Goal: Use online tool/utility: Utilize a website feature to perform a specific function

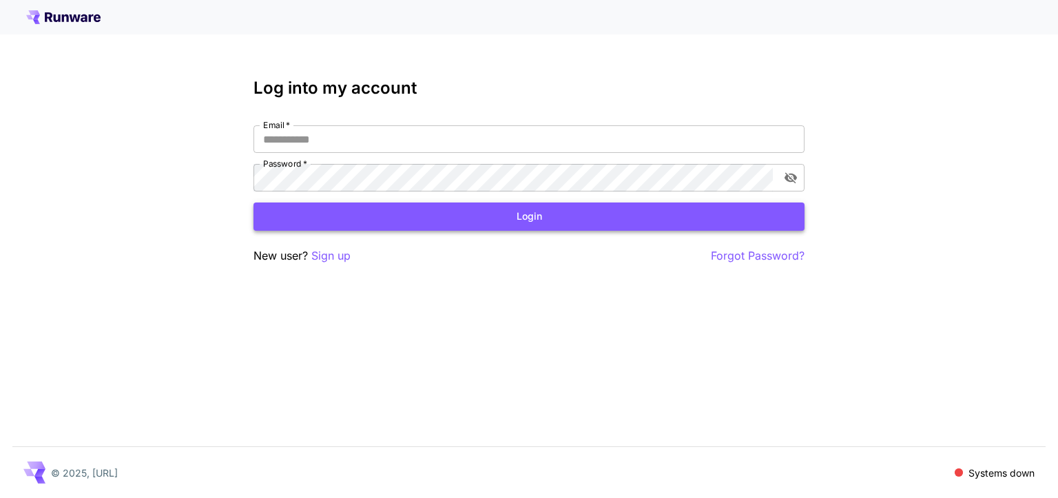
type input "**********"
click at [540, 213] on button "Login" at bounding box center [529, 217] width 551 height 28
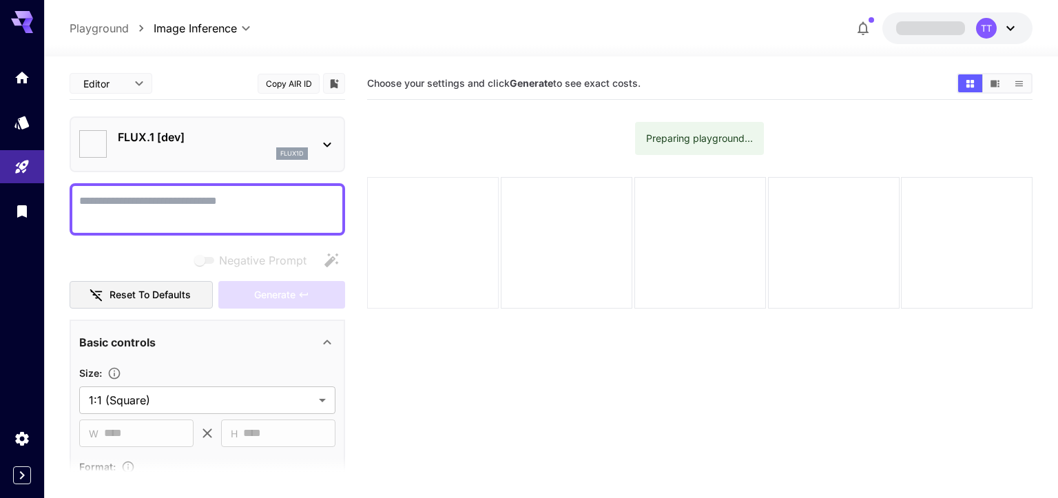
type input "**********"
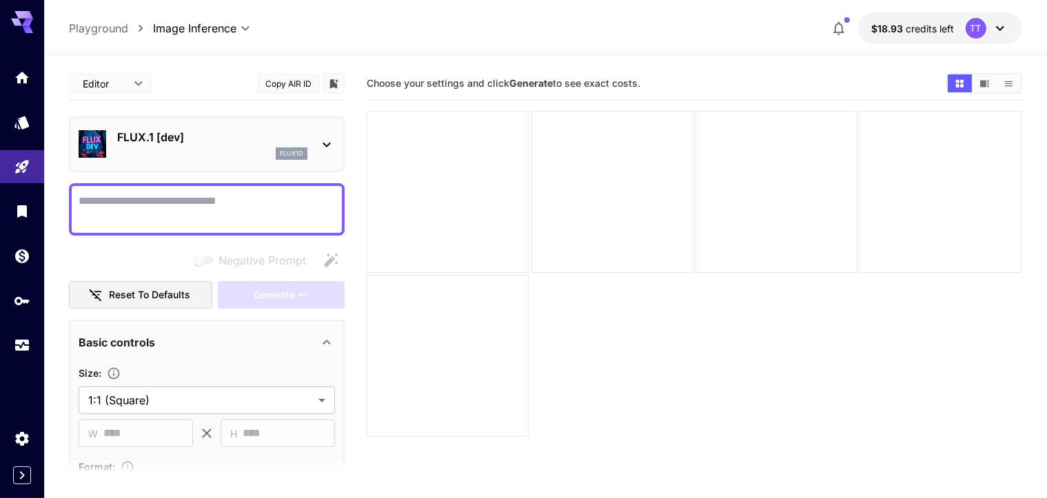
click at [446, 123] on div at bounding box center [448, 192] width 162 height 162
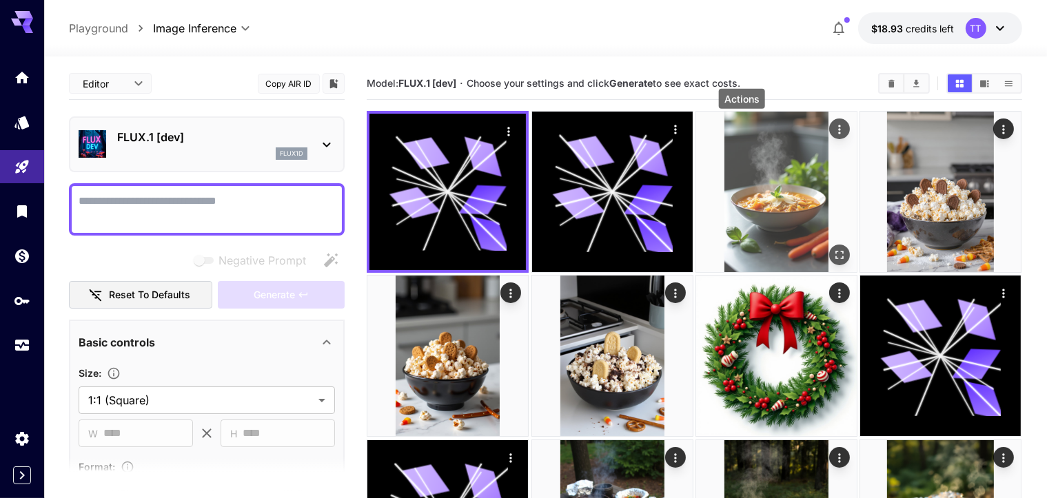
click at [832, 132] on icon "Actions" at bounding box center [839, 130] width 14 height 14
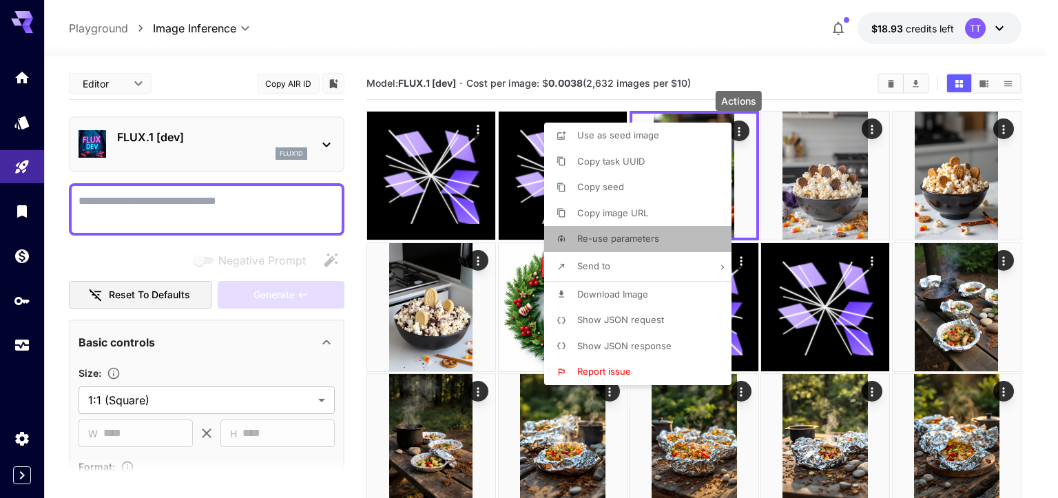
click at [631, 236] on span "Re-use parameters" at bounding box center [618, 238] width 82 height 11
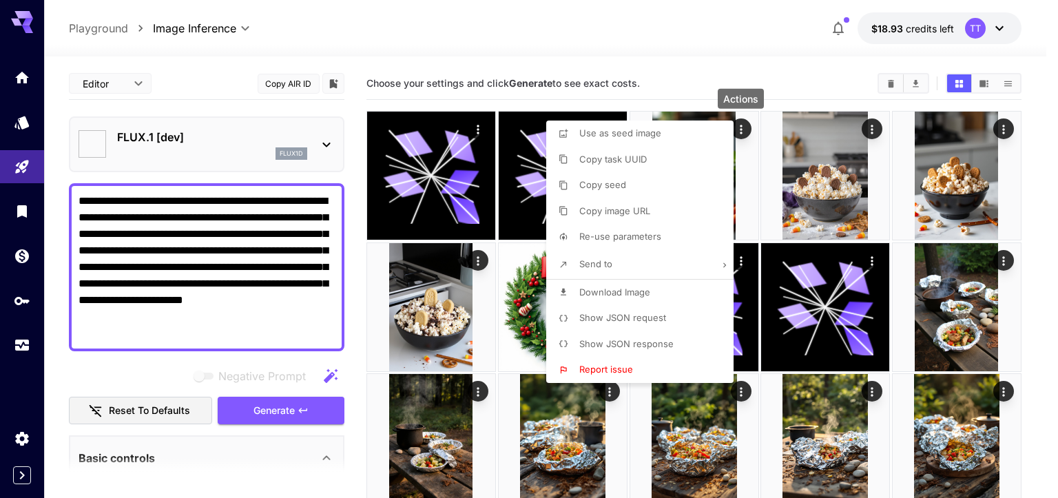
type textarea "**********"
type input "**********"
click at [205, 150] on div at bounding box center [529, 249] width 1058 height 498
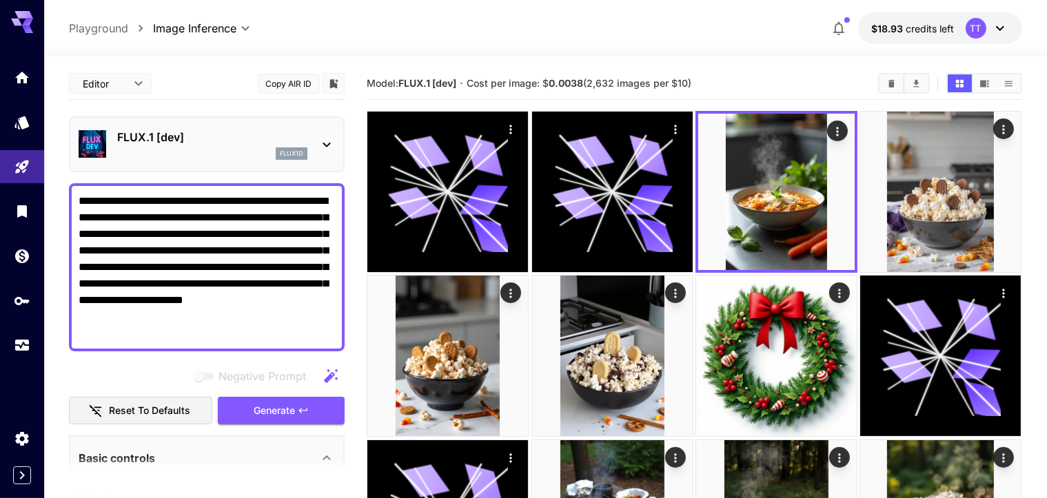
click at [322, 143] on icon at bounding box center [326, 144] width 17 height 17
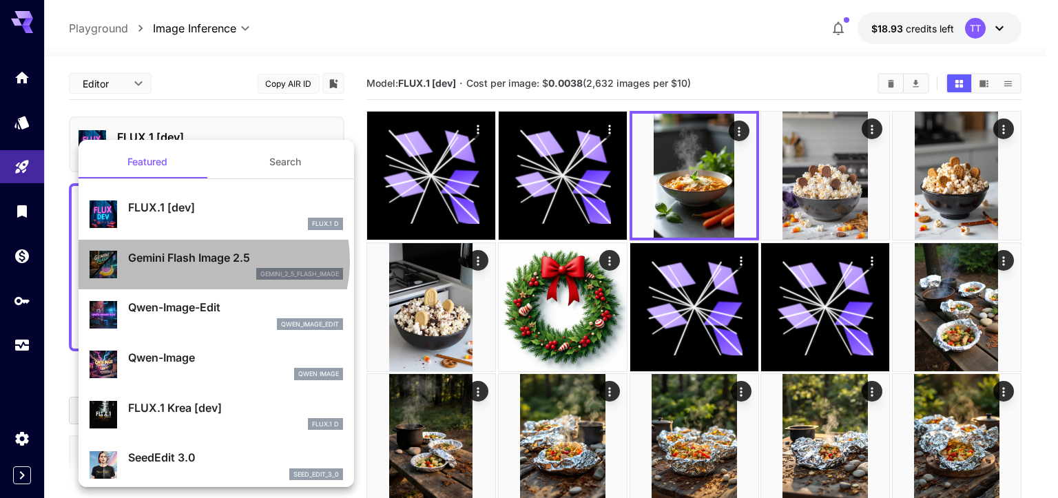
click at [212, 260] on p "Gemini Flash Image 2.5" at bounding box center [235, 257] width 215 height 17
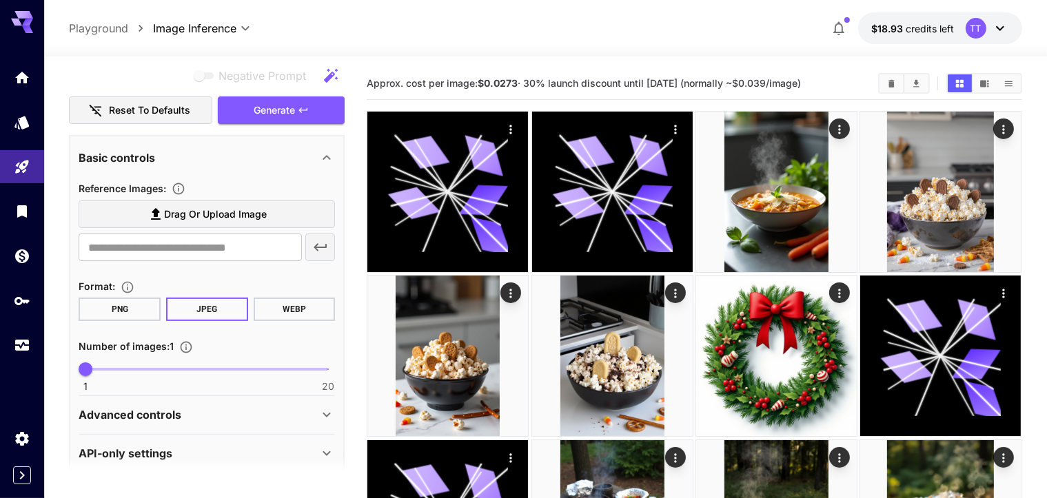
scroll to position [314, 0]
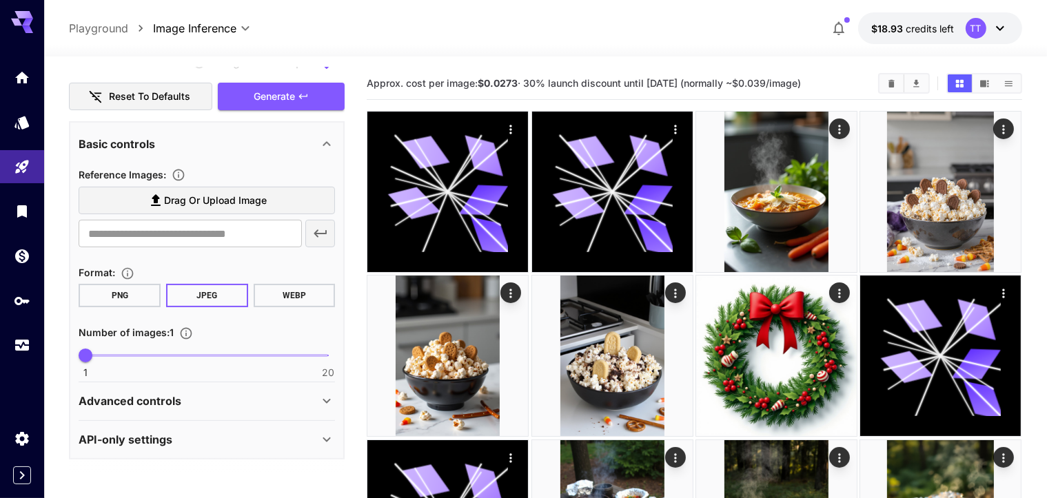
click at [243, 398] on div "Advanced controls" at bounding box center [199, 401] width 240 height 17
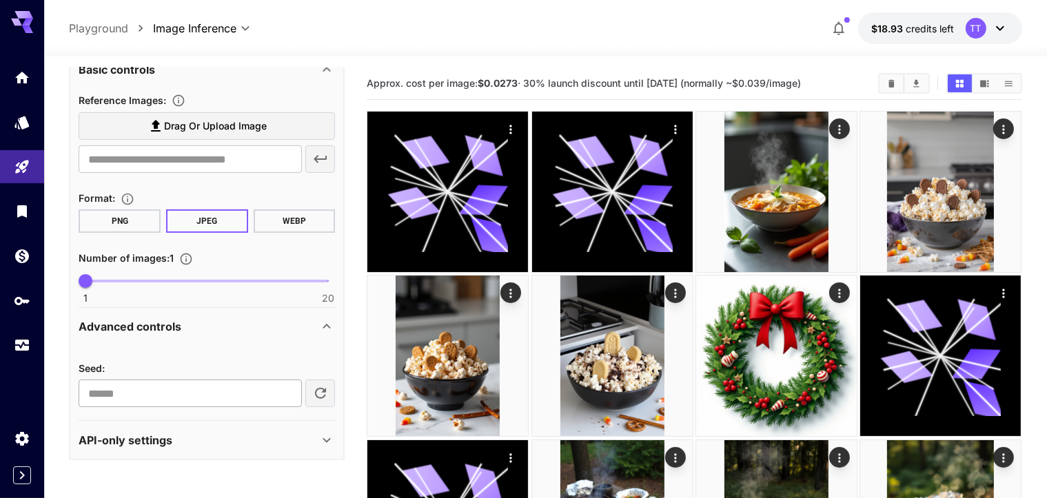
scroll to position [138, 0]
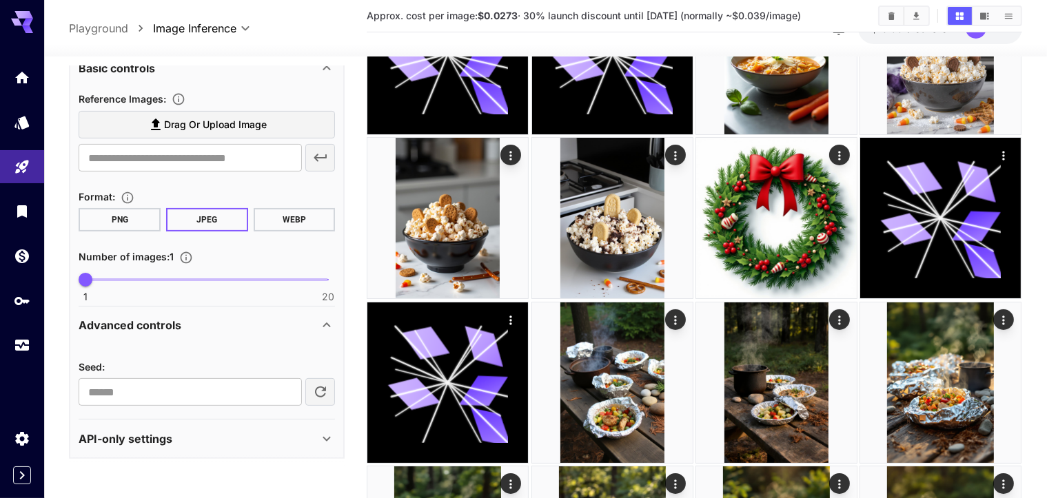
click at [254, 431] on div "API-only settings" at bounding box center [199, 439] width 240 height 17
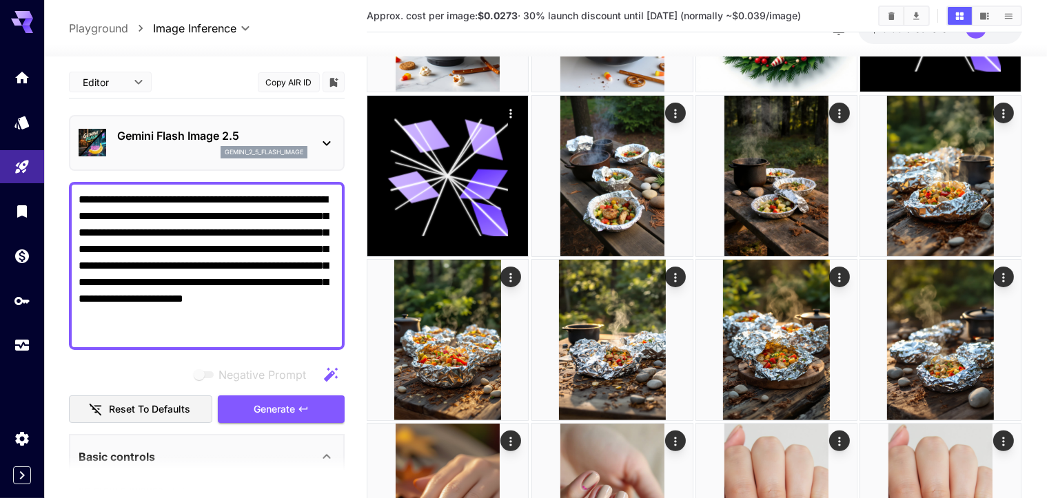
scroll to position [0, 0]
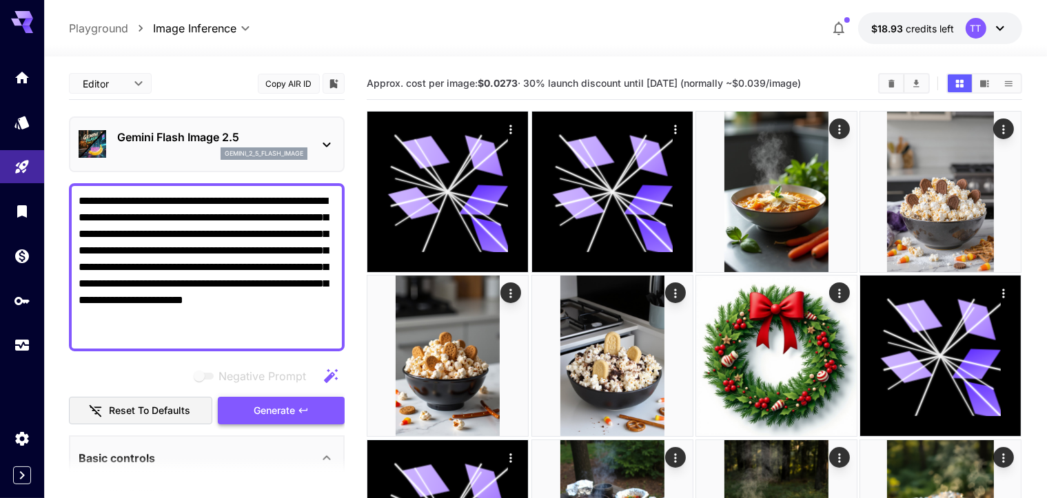
click at [282, 407] on span "Generate" at bounding box center [274, 410] width 41 height 17
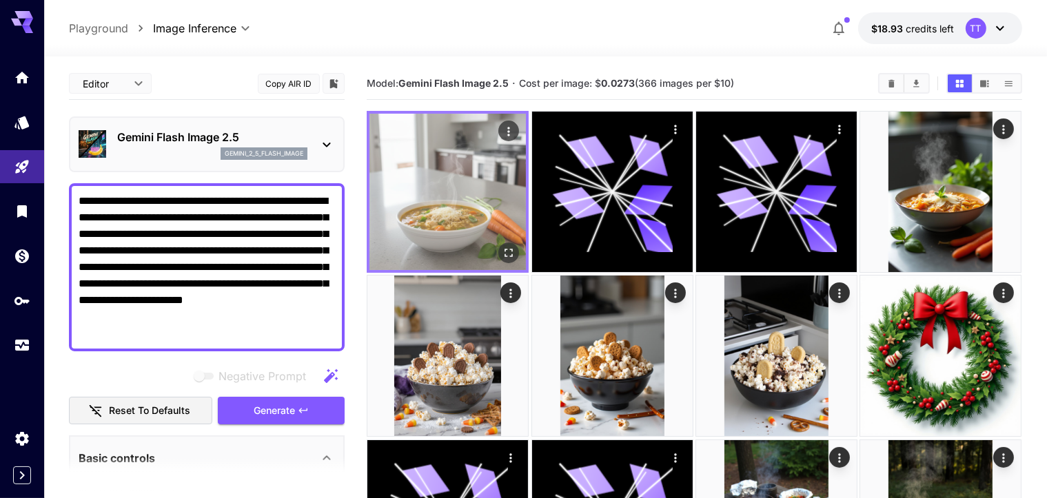
click at [441, 175] on img at bounding box center [447, 192] width 156 height 156
click at [505, 249] on icon "Open in fullscreen" at bounding box center [509, 253] width 8 height 8
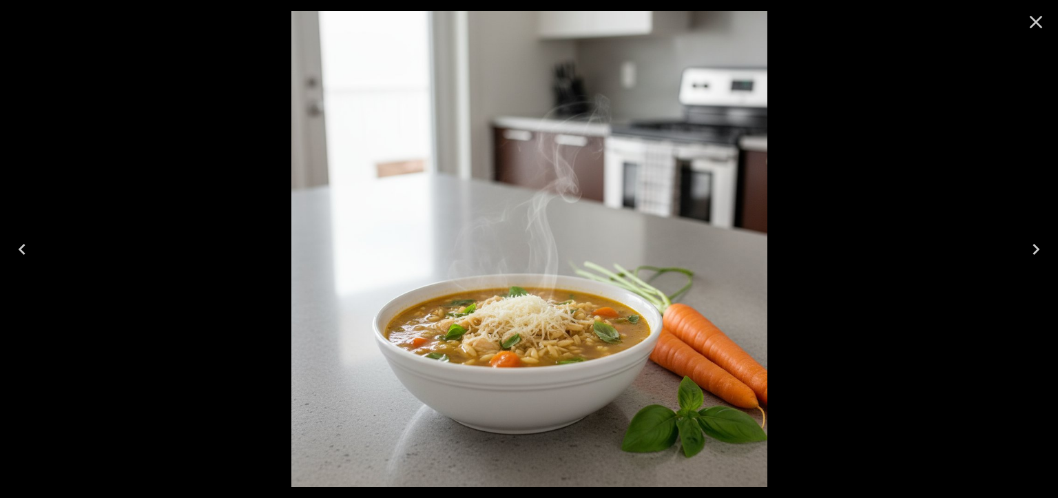
drag, startPoint x: 1037, startPoint y: 20, endPoint x: 1056, endPoint y: 26, distance: 19.6
click at [1038, 21] on icon "Close" at bounding box center [1036, 22] width 13 height 13
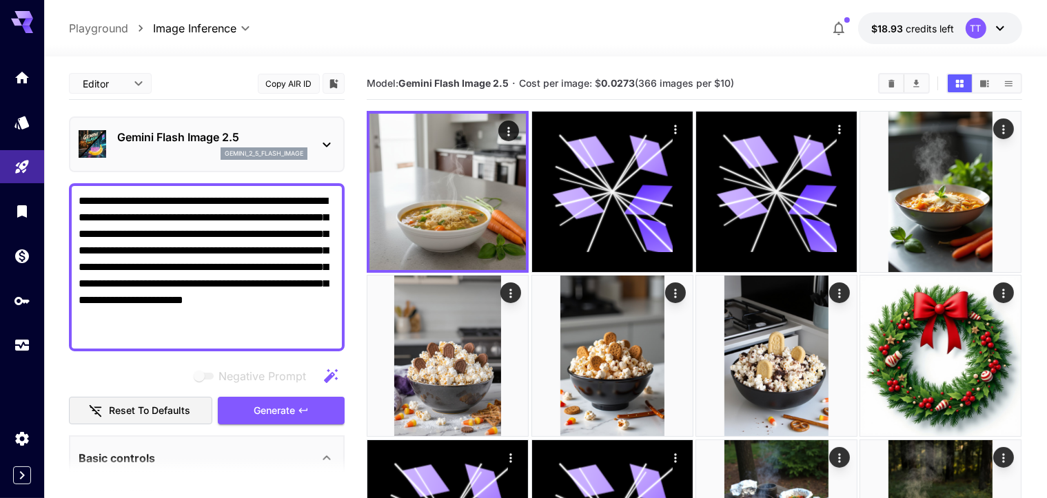
click at [123, 239] on textarea "**********" at bounding box center [207, 267] width 256 height 149
drag, startPoint x: 79, startPoint y: 197, endPoint x: 336, endPoint y: 334, distance: 291.3
click at [336, 334] on div "**********" at bounding box center [207, 267] width 276 height 168
paste textarea "**********"
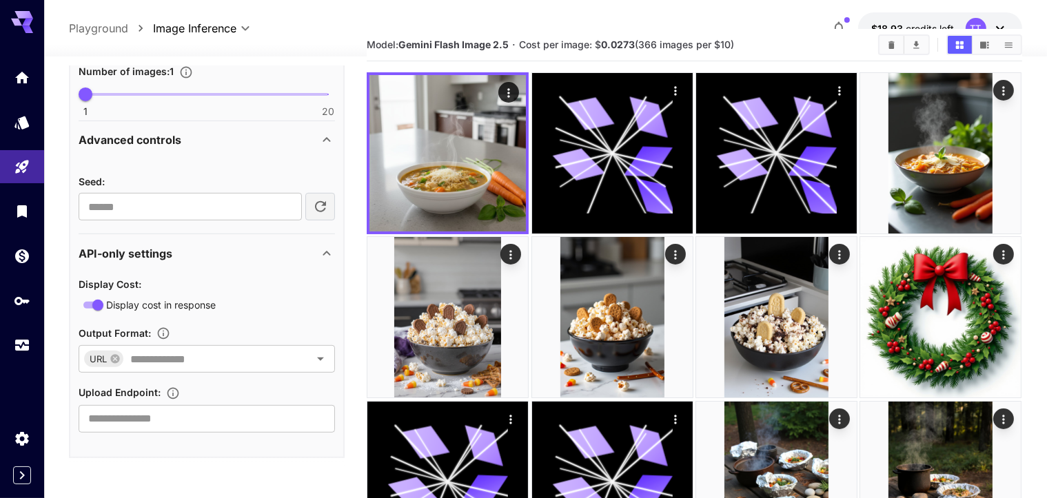
scroll to position [138, 0]
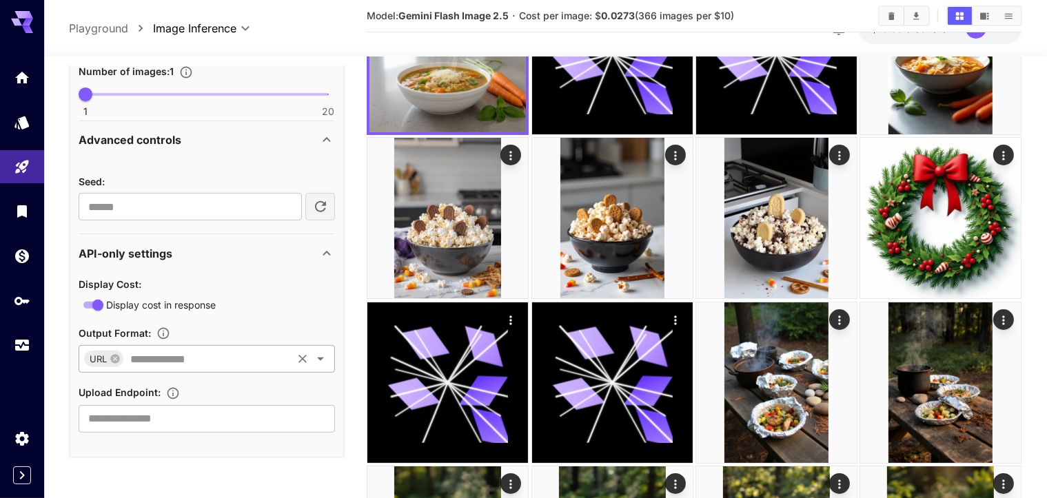
type textarea "**********"
click at [215, 362] on input "text" at bounding box center [207, 358] width 165 height 19
click at [309, 246] on div "API-only settings" at bounding box center [199, 253] width 240 height 17
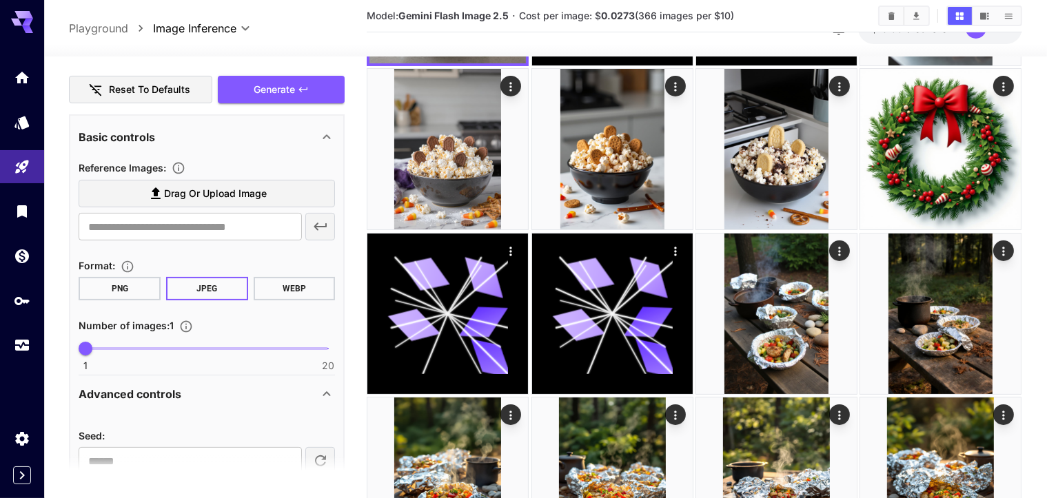
scroll to position [267, 0]
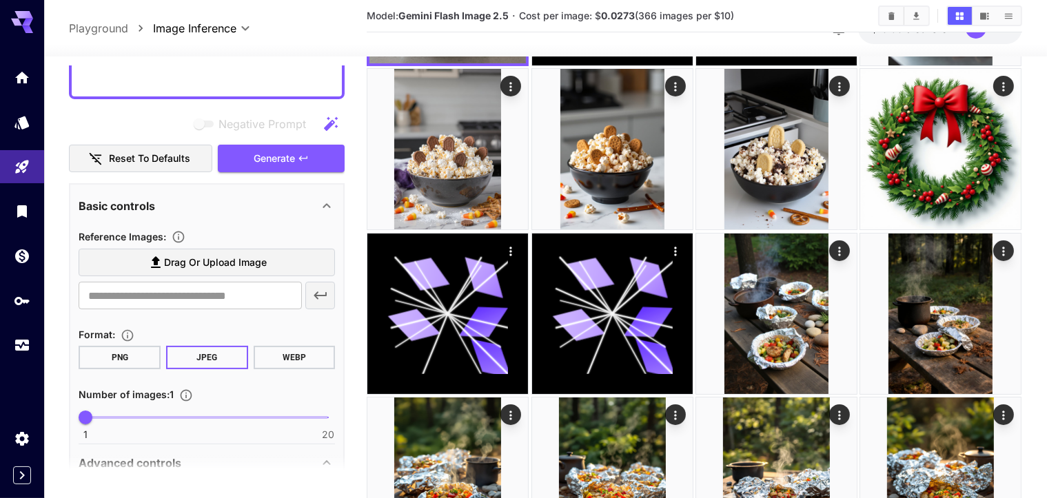
click at [313, 204] on div "Basic controls" at bounding box center [199, 206] width 240 height 17
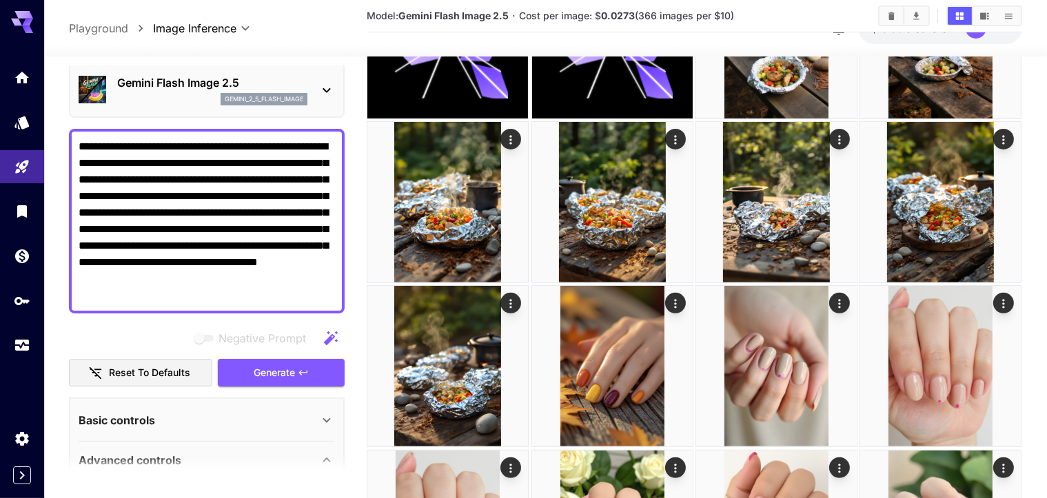
scroll to position [52, 0]
click at [324, 413] on icon at bounding box center [326, 421] width 17 height 17
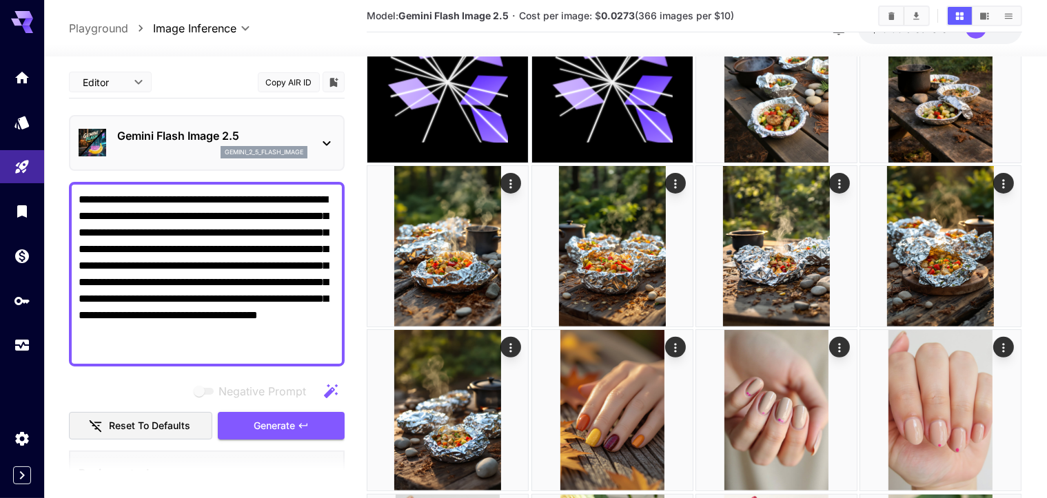
scroll to position [413, 0]
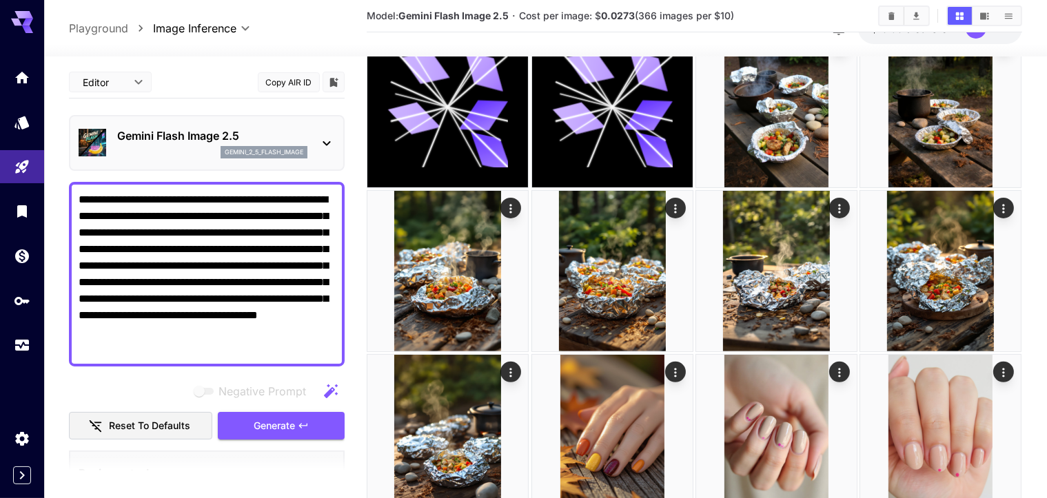
click at [300, 134] on p "Gemini Flash Image 2.5" at bounding box center [212, 135] width 190 height 17
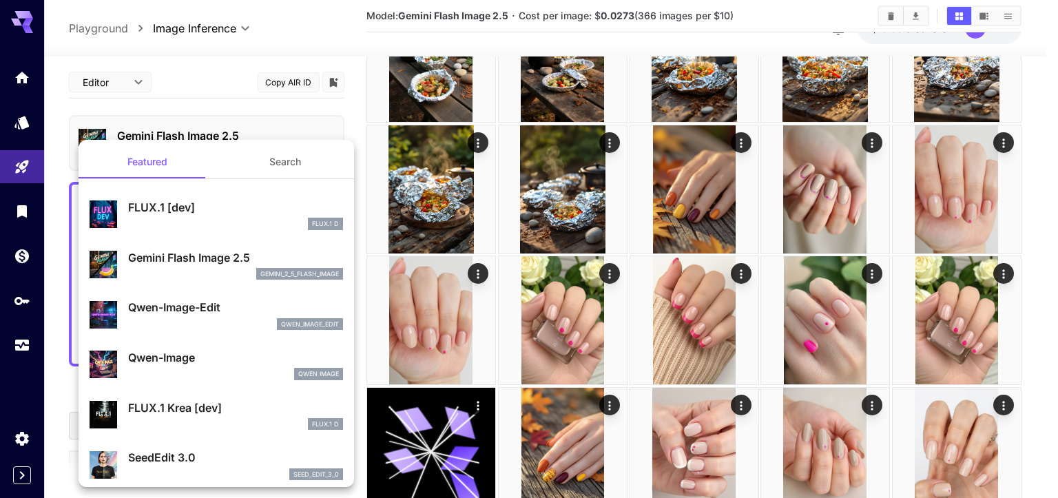
click at [203, 261] on p "Gemini Flash Image 2.5" at bounding box center [235, 257] width 215 height 17
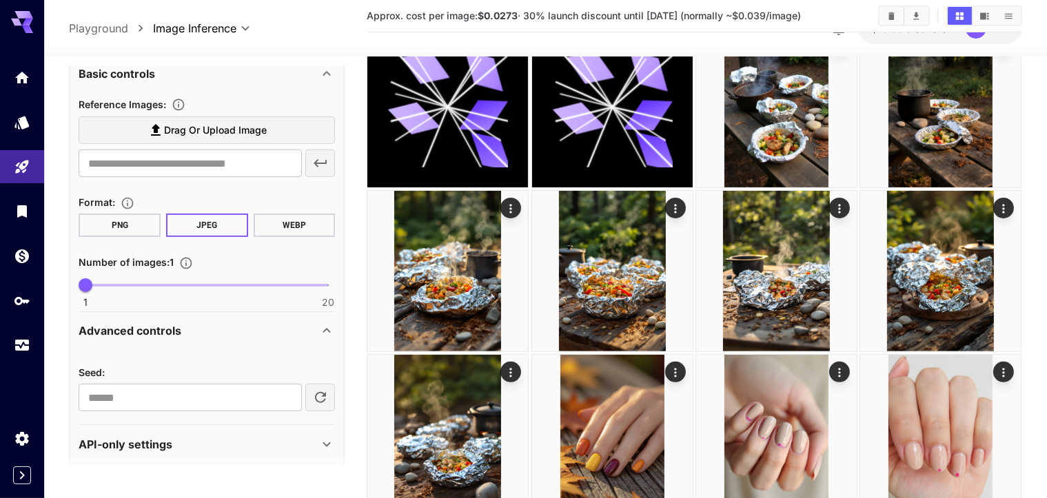
scroll to position [405, 0]
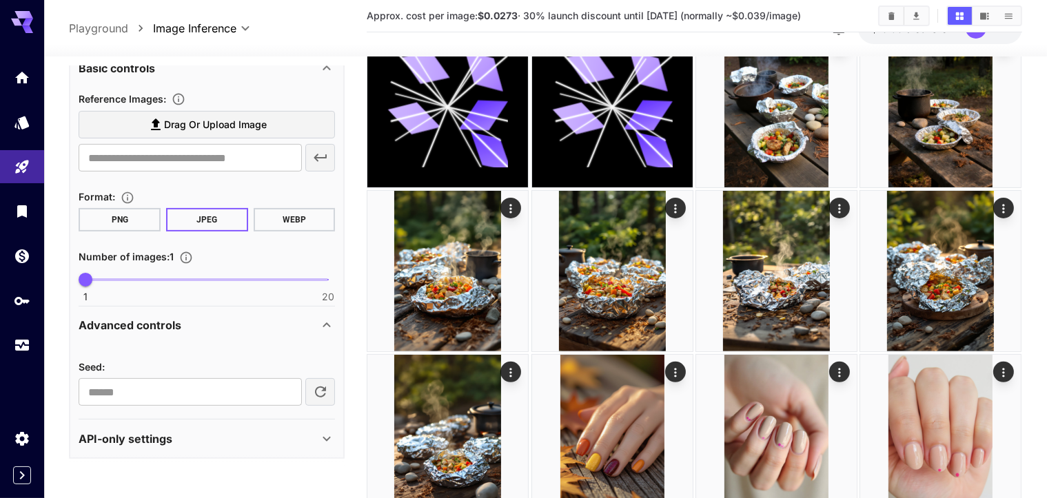
click at [222, 442] on div "API-only settings" at bounding box center [199, 439] width 240 height 17
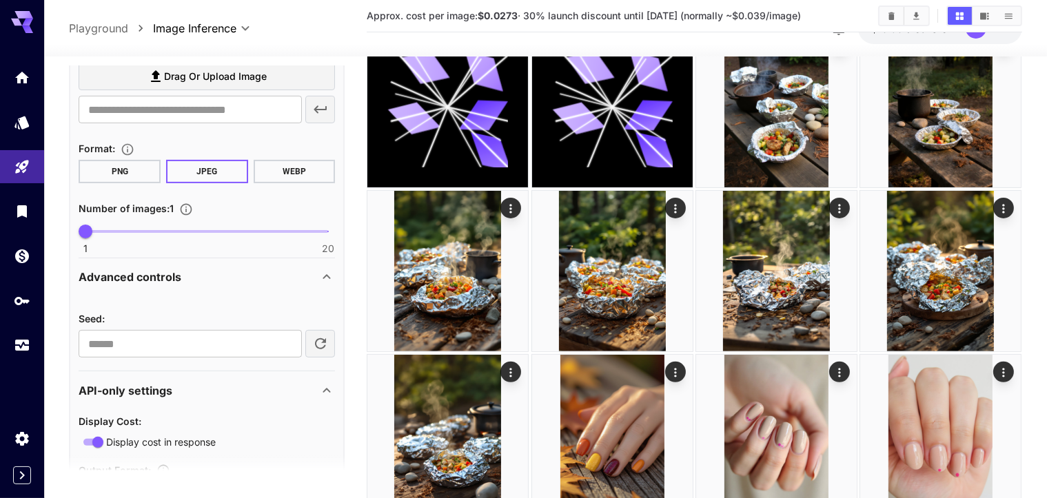
scroll to position [590, 0]
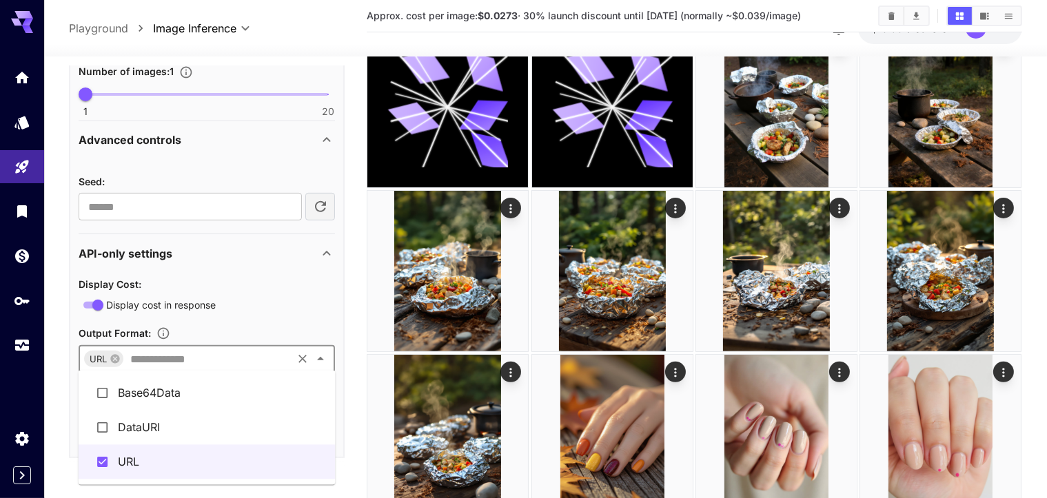
click at [267, 363] on input "text" at bounding box center [207, 358] width 165 height 19
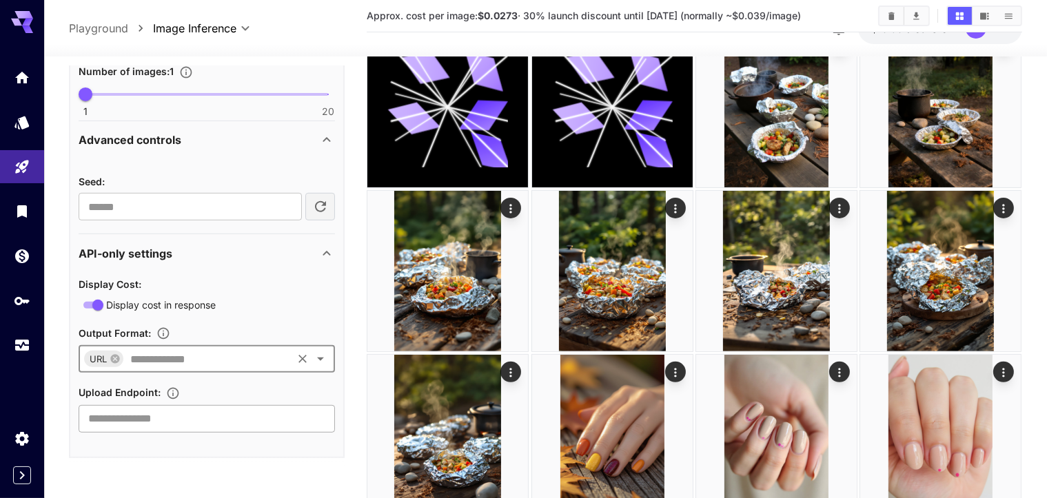
click at [237, 415] on input "text" at bounding box center [207, 419] width 256 height 28
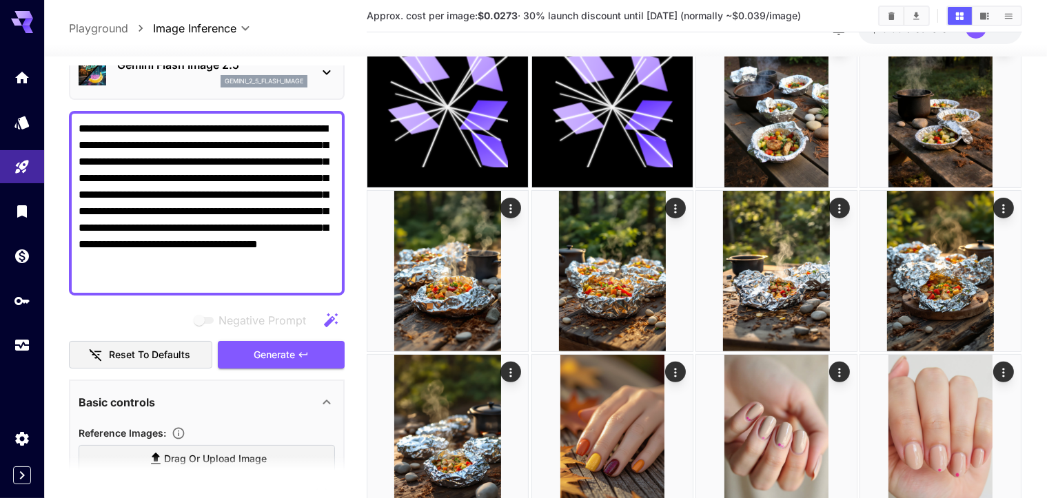
scroll to position [0, 0]
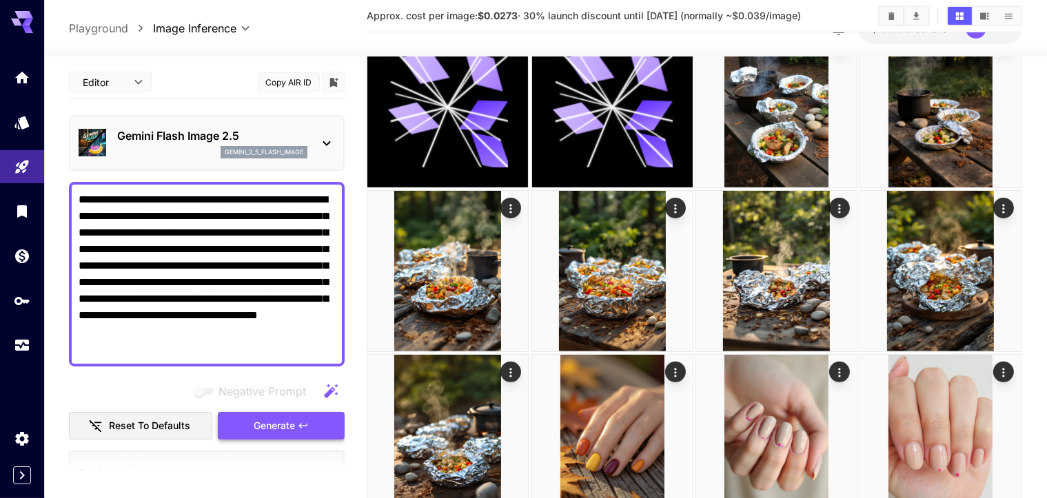
click at [295, 424] on span "Generate" at bounding box center [274, 426] width 41 height 17
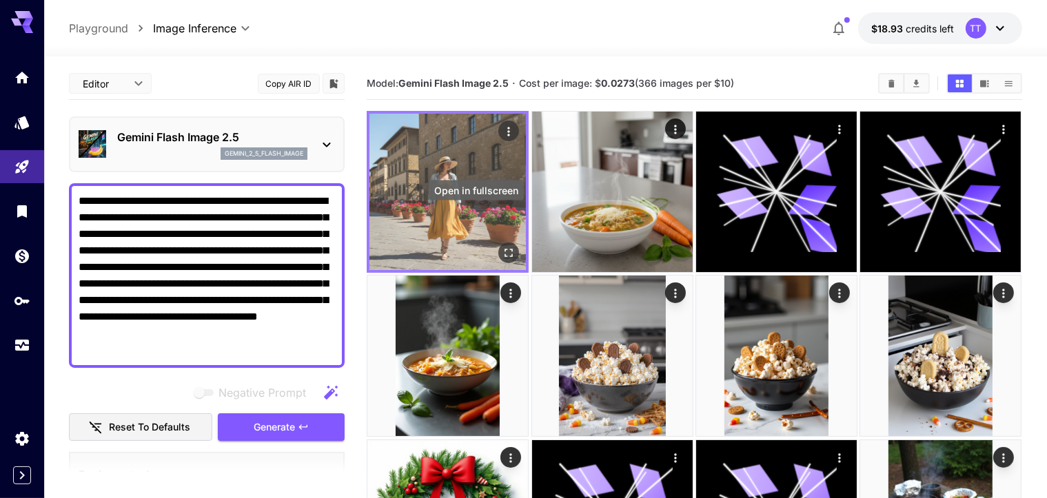
click at [502, 246] on icon "Open in fullscreen" at bounding box center [509, 253] width 14 height 14
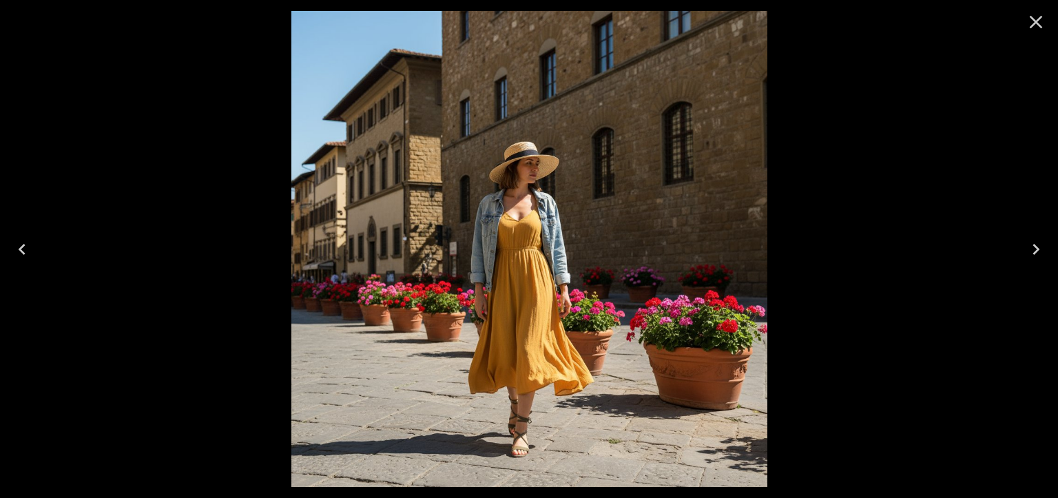
click at [1036, 21] on icon "Close" at bounding box center [1036, 22] width 13 height 13
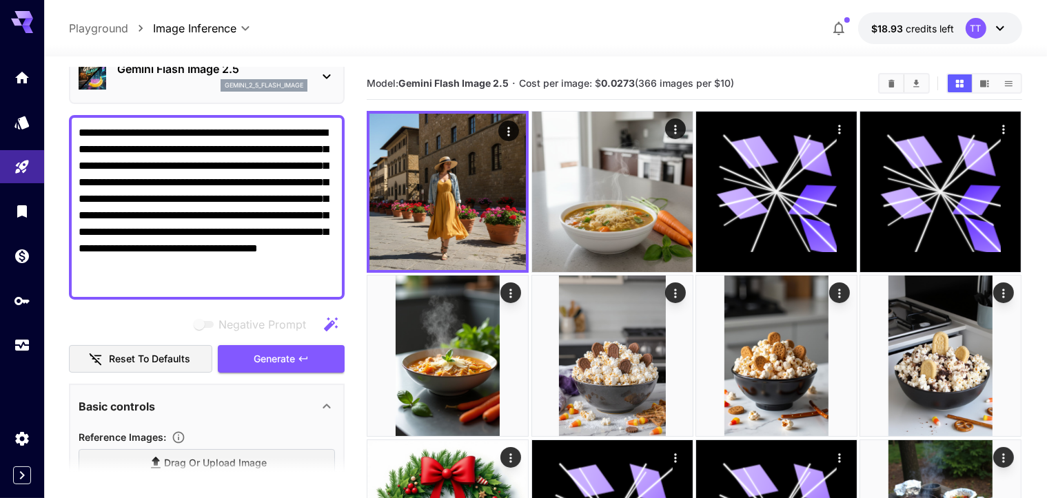
scroll to position [69, 0]
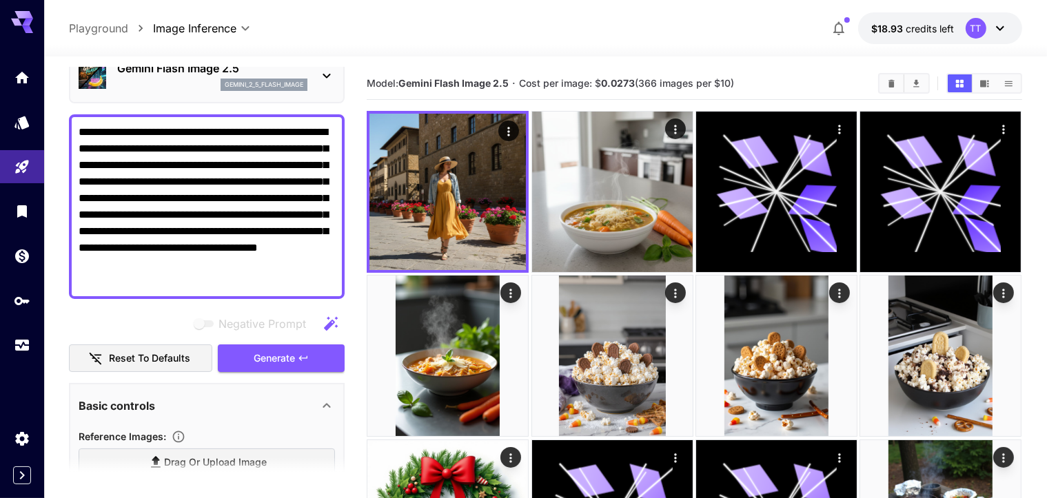
click at [151, 357] on button "Reset to defaults" at bounding box center [140, 358] width 143 height 28
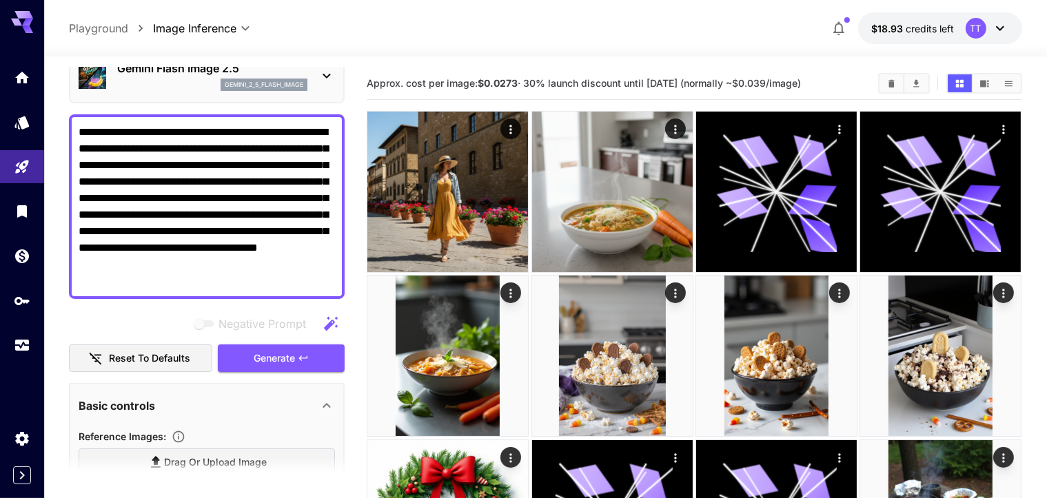
click at [151, 357] on button "Reset to defaults" at bounding box center [140, 358] width 143 height 28
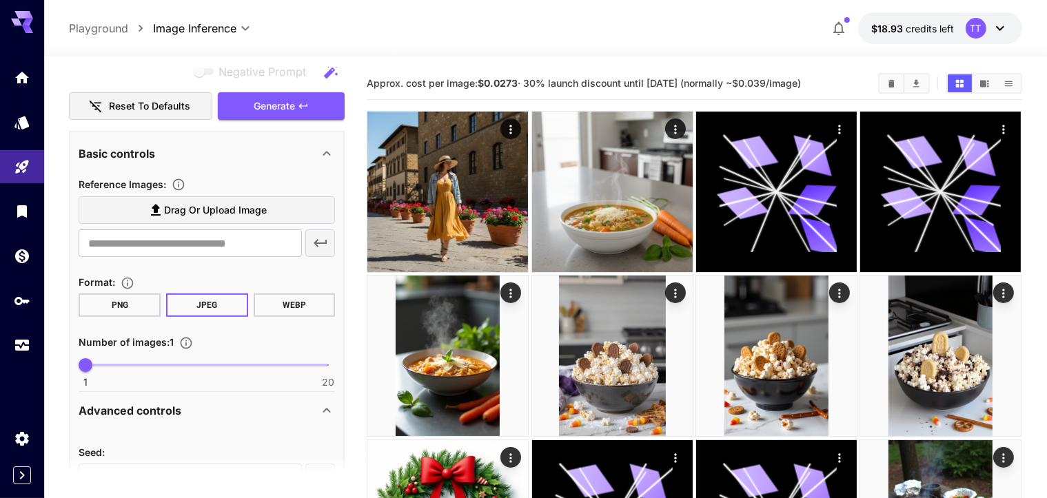
scroll to position [344, 0]
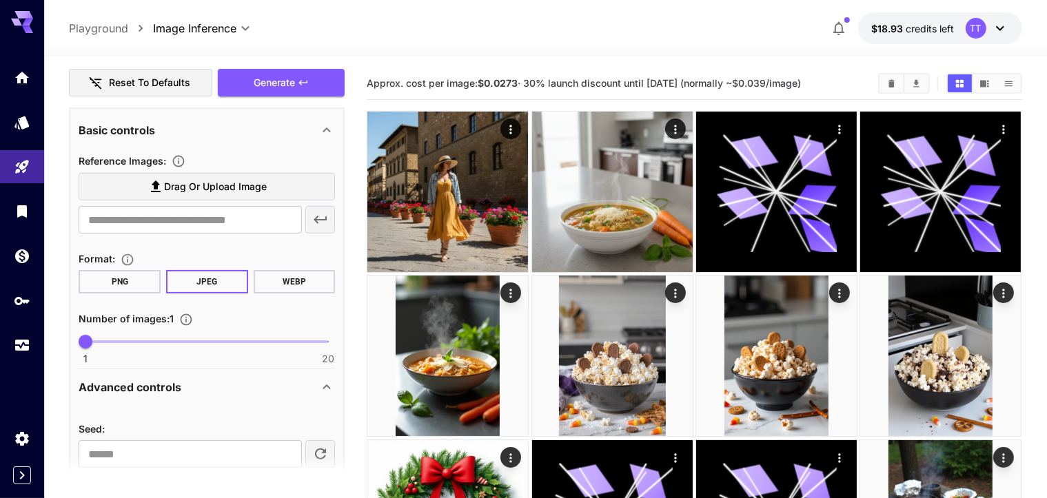
click at [187, 384] on div "Advanced controls" at bounding box center [199, 387] width 240 height 17
click at [210, 419] on div "API-only settings" at bounding box center [199, 426] width 240 height 17
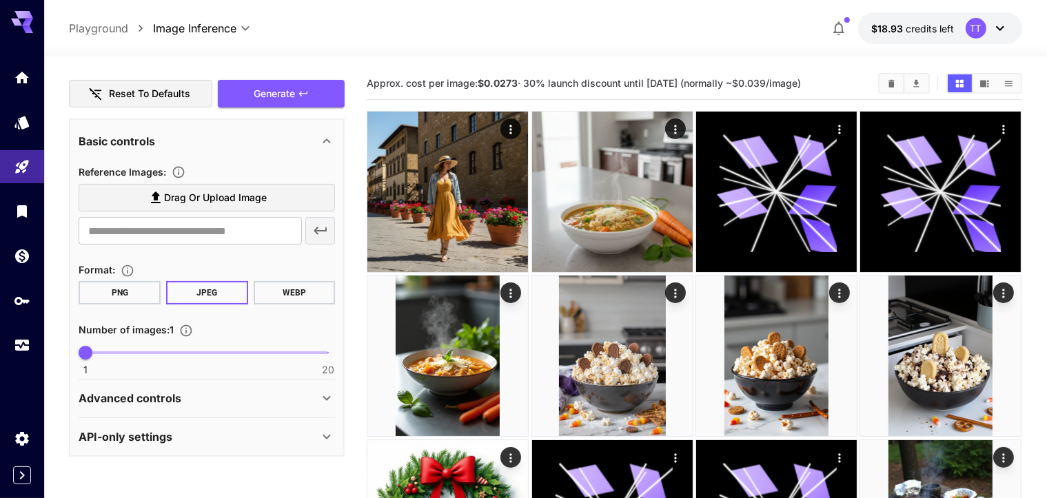
scroll to position [331, 0]
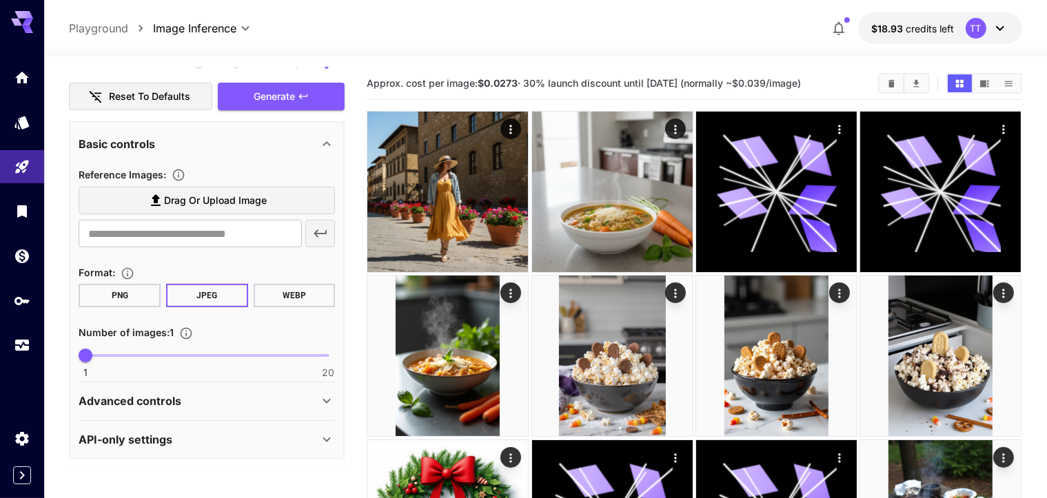
click at [210, 421] on div "API-only settings Display Cost : Display cost in response Output Format : URL ​…" at bounding box center [207, 439] width 256 height 37
click at [223, 435] on div "API-only settings" at bounding box center [199, 439] width 240 height 17
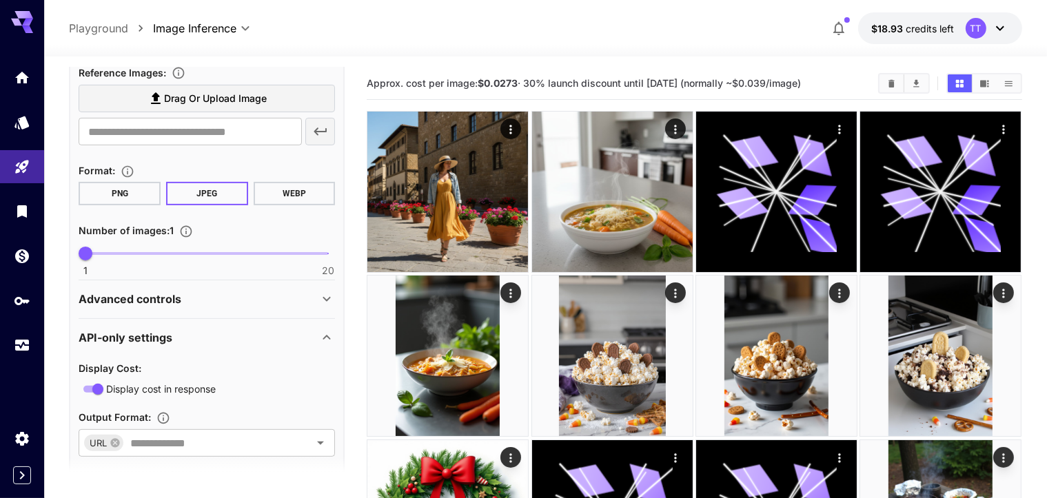
scroll to position [309, 0]
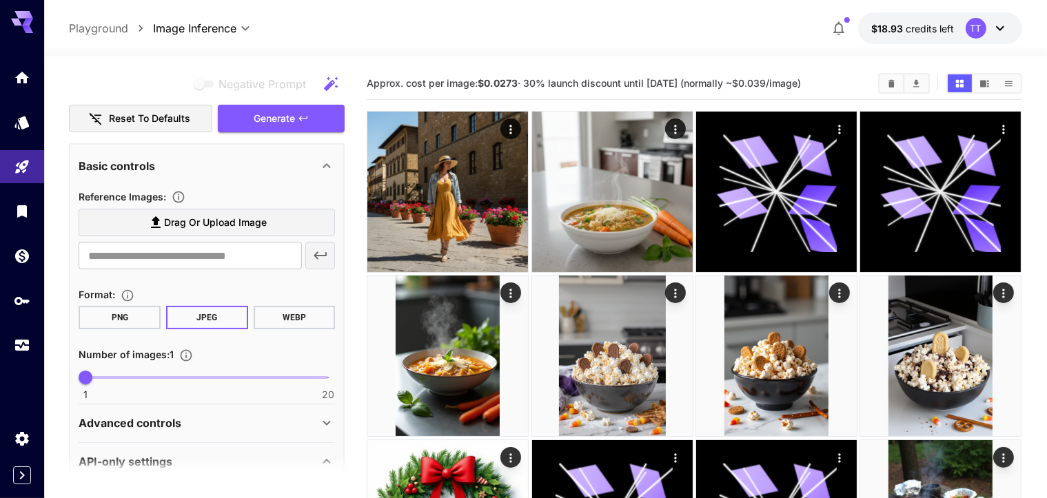
click at [267, 460] on section at bounding box center [207, 474] width 276 height 34
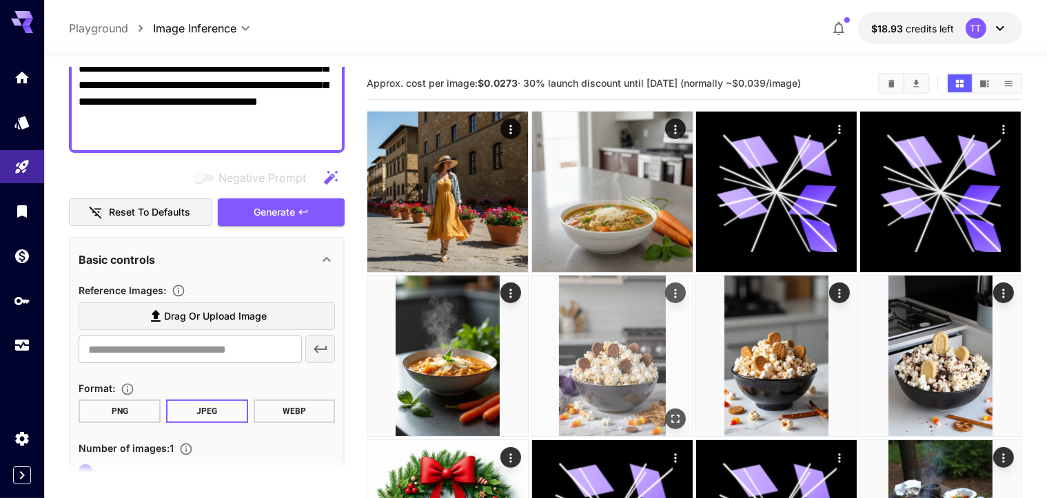
scroll to position [102, 0]
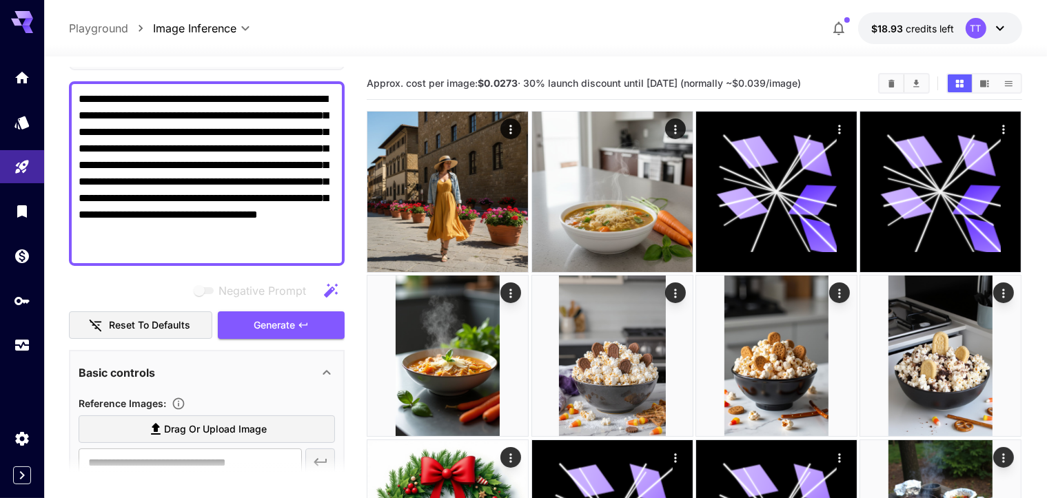
click at [339, 113] on div "**********" at bounding box center [207, 173] width 276 height 185
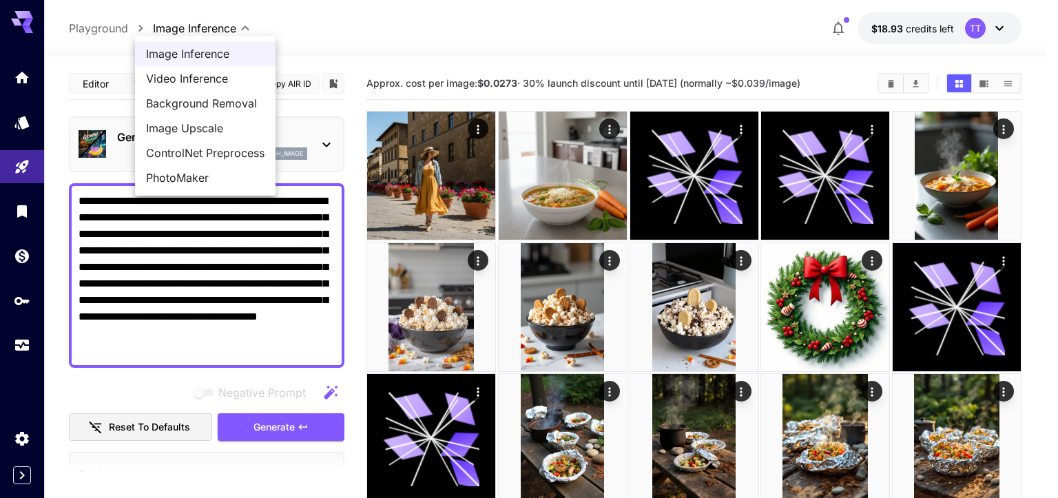
click at [191, 30] on div at bounding box center [529, 249] width 1058 height 498
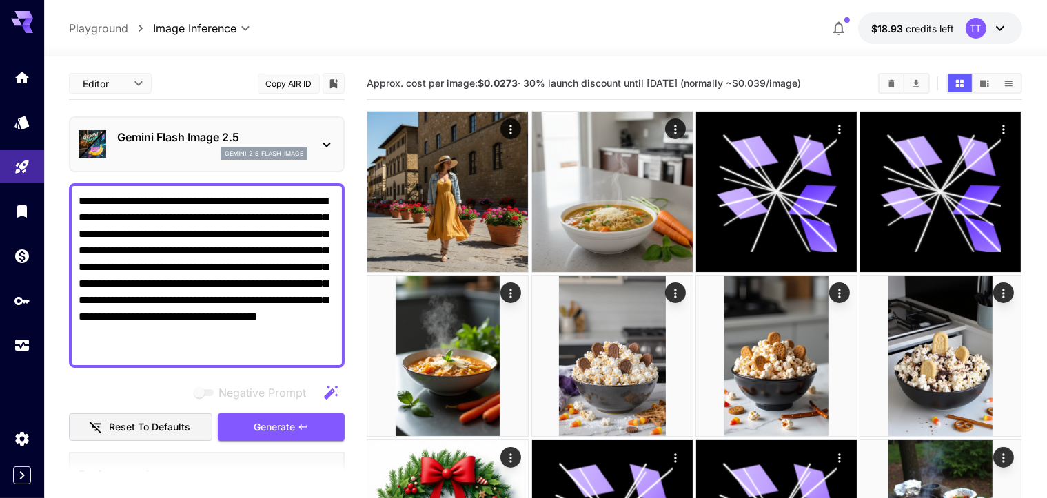
click at [174, 153] on div "gemini_2_5_flash_image" at bounding box center [212, 153] width 190 height 12
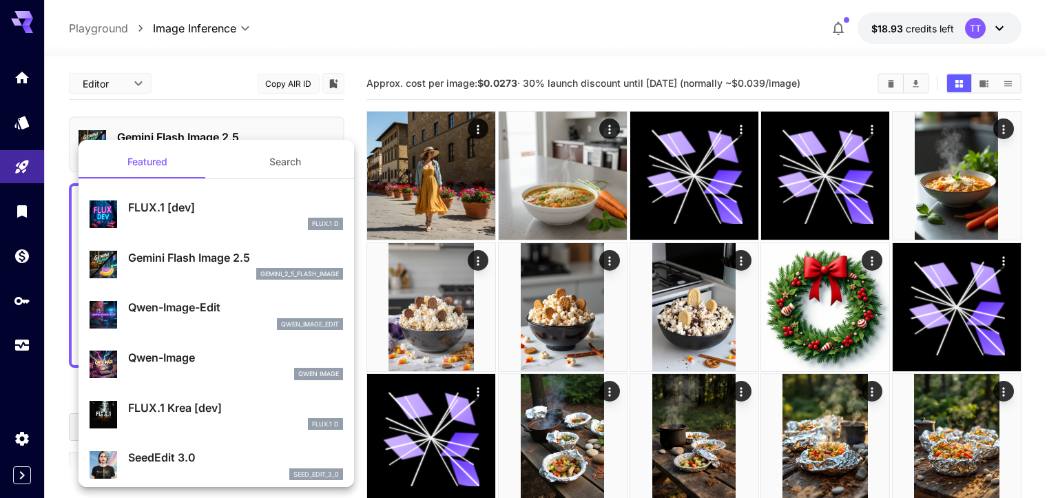
click at [182, 310] on p "Qwen-Image-Edit" at bounding box center [235, 307] width 215 height 17
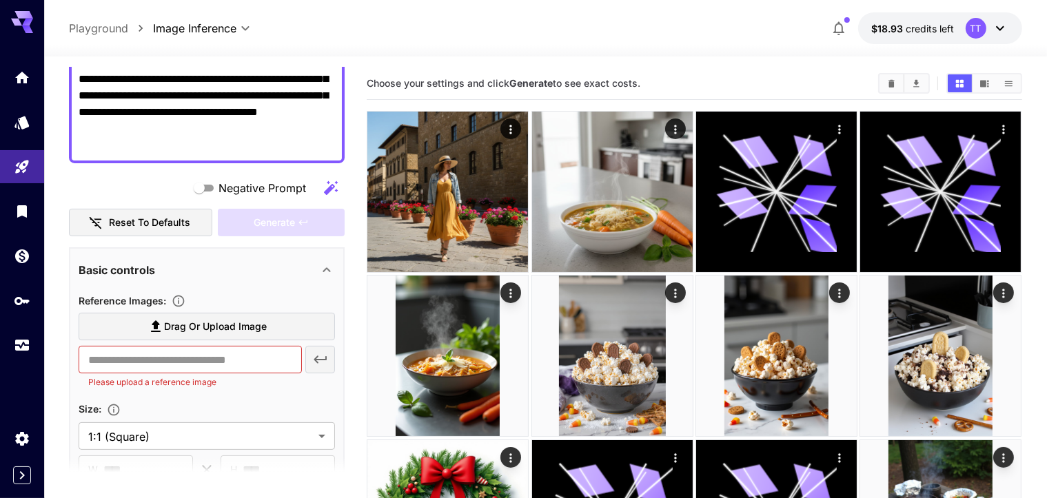
scroll to position [207, 0]
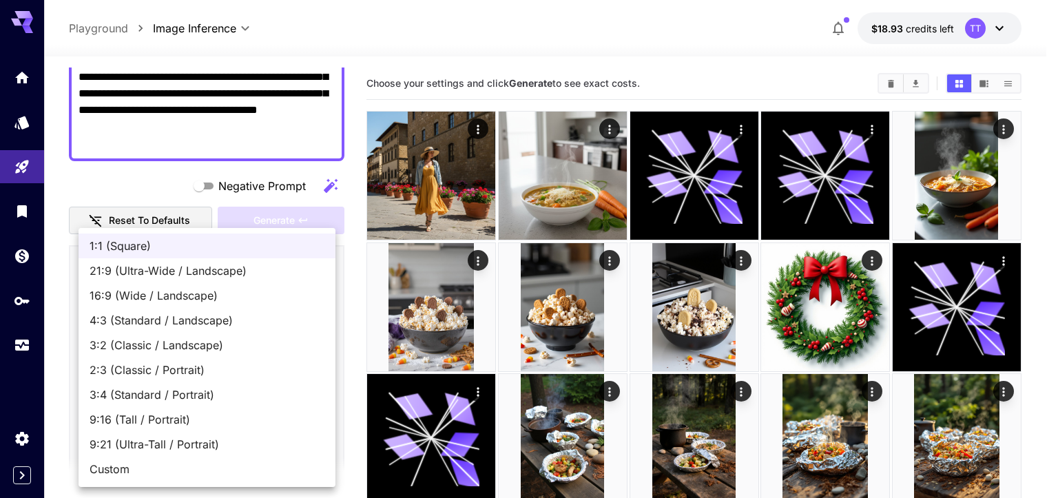
click at [171, 371] on span "2:3 (Classic / Portrait)" at bounding box center [207, 370] width 235 height 17
type input "**********"
type input "***"
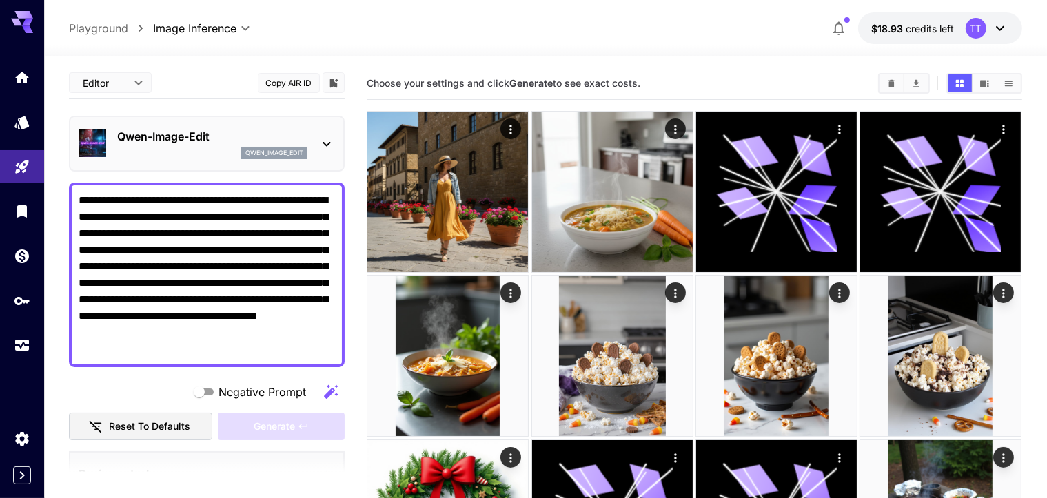
scroll to position [0, 0]
click at [138, 135] on p "Qwen-Image-Edit" at bounding box center [212, 137] width 190 height 17
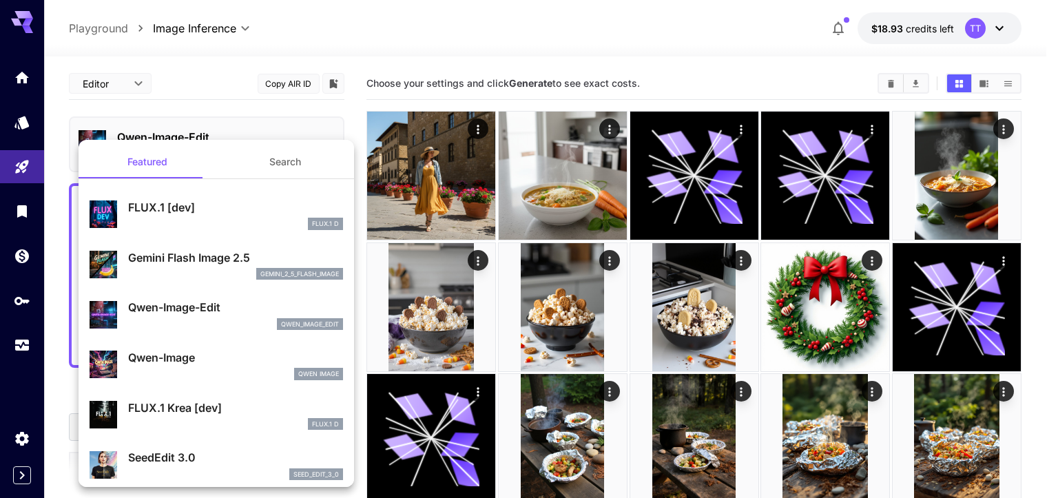
click at [224, 368] on div "Qwen Image" at bounding box center [235, 374] width 215 height 12
type input "**"
type input "***"
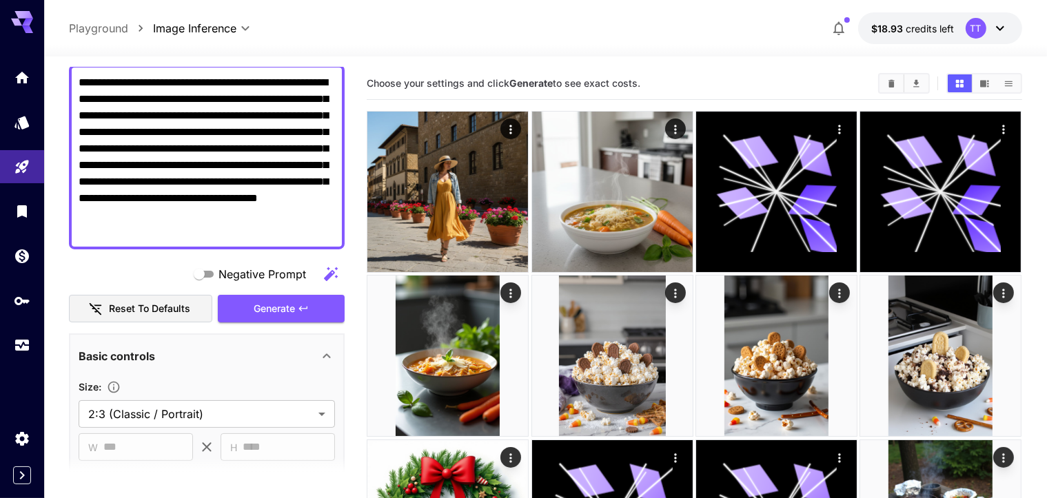
scroll to position [69, 0]
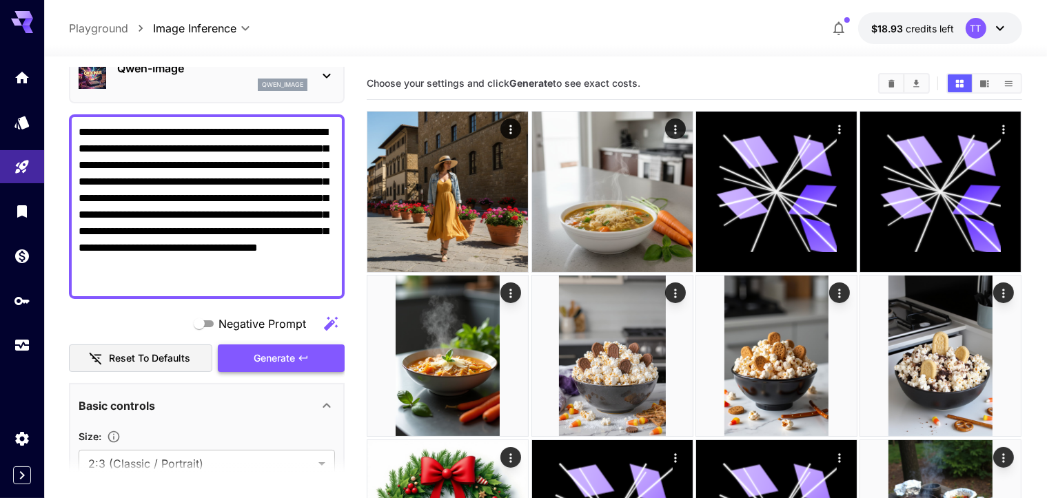
click at [270, 353] on span "Generate" at bounding box center [274, 358] width 41 height 17
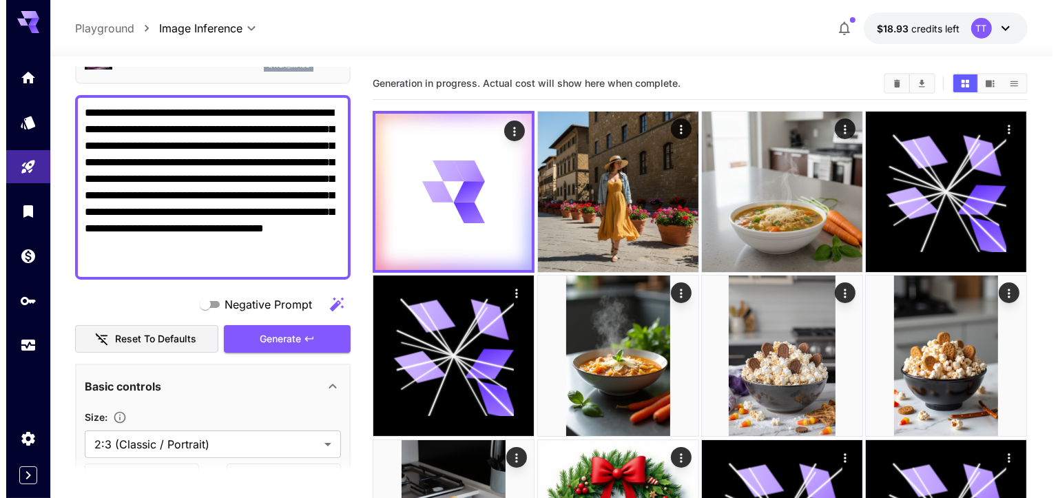
scroll to position [0, 0]
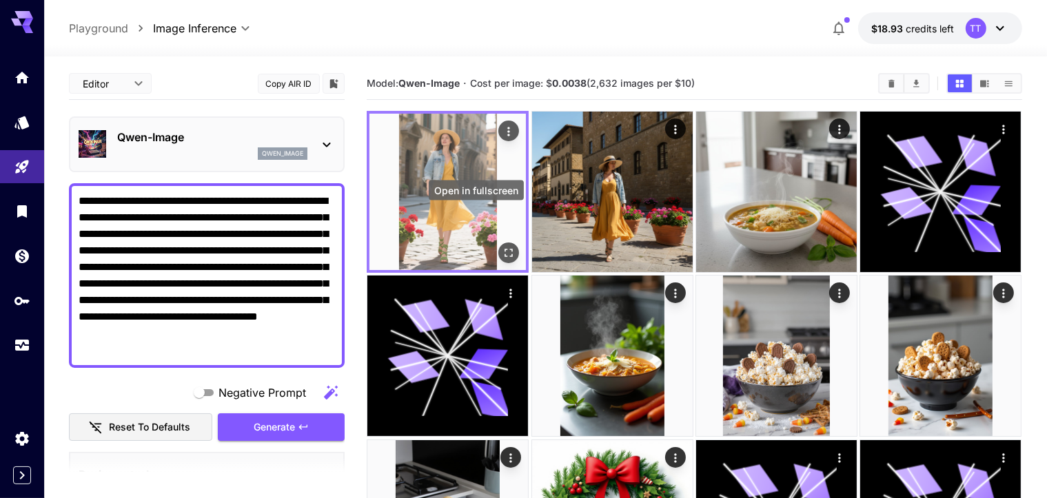
click at [502, 246] on icon "Open in fullscreen" at bounding box center [509, 253] width 14 height 14
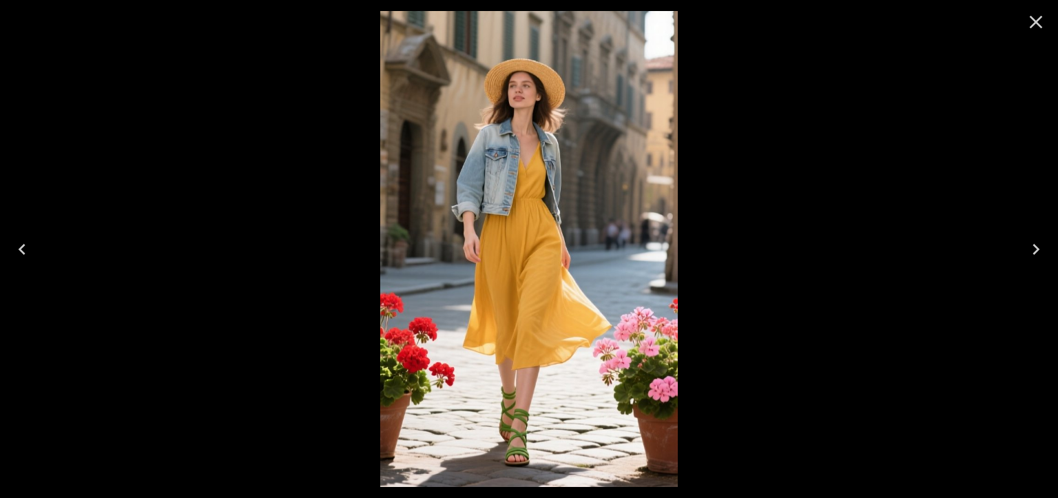
click at [1039, 21] on icon "Close" at bounding box center [1036, 22] width 22 height 22
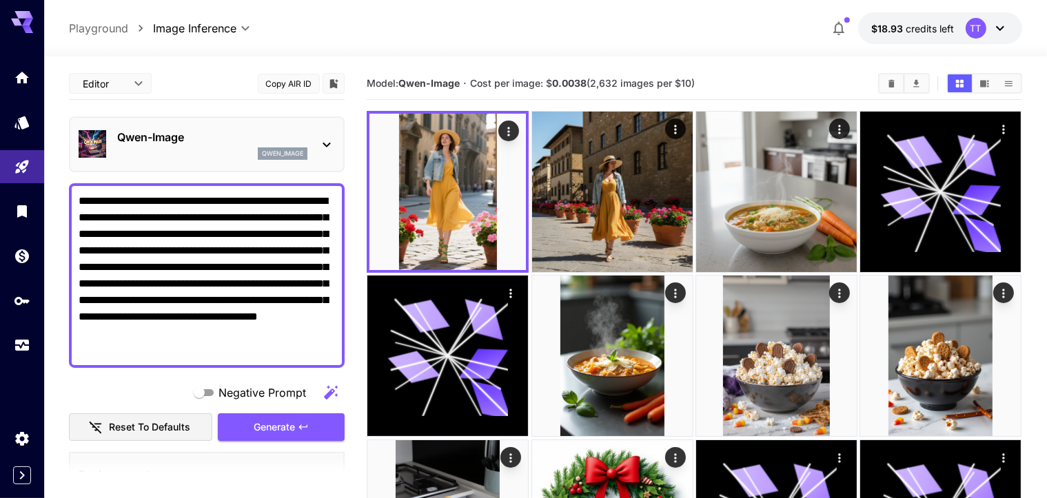
click at [152, 142] on p "Qwen-Image" at bounding box center [212, 137] width 190 height 17
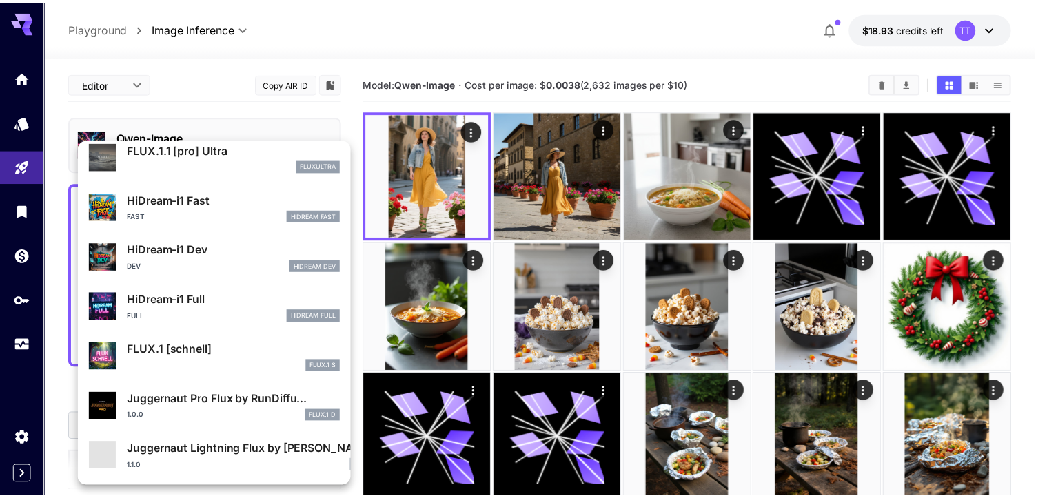
scroll to position [1064, 0]
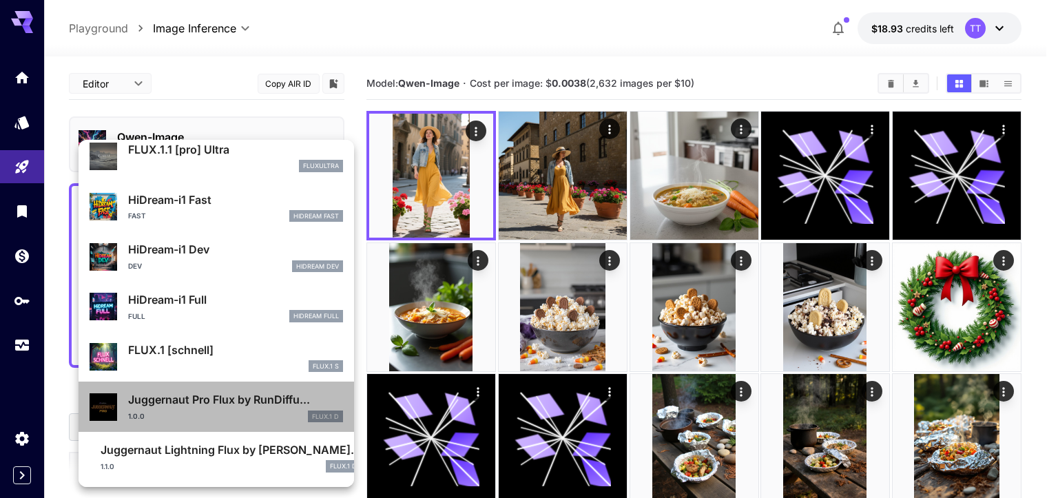
click at [218, 398] on p "Juggernaut Pro Flux by RunDiffu..." at bounding box center [235, 399] width 215 height 17
type input "**********"
type input "***"
type input "****"
type input "**"
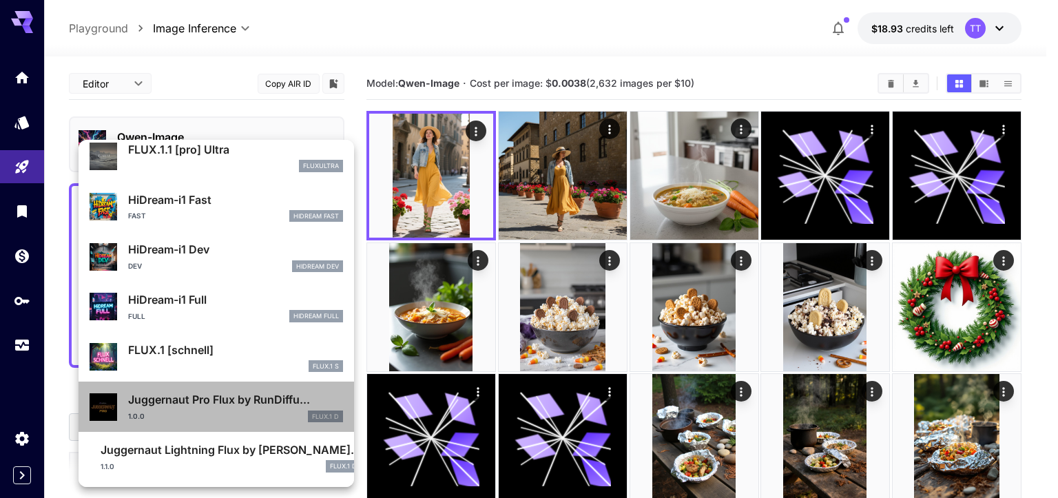
type input "*"
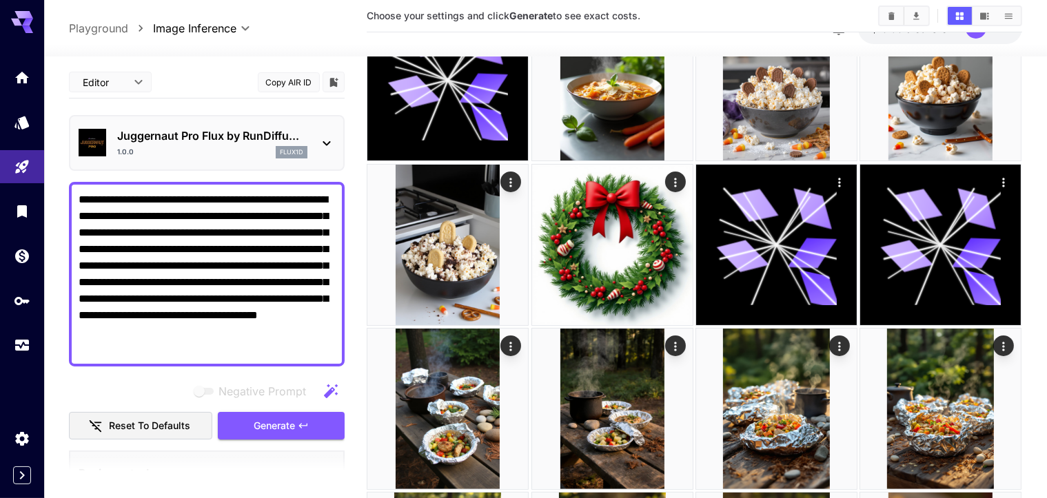
drag, startPoint x: 282, startPoint y: 420, endPoint x: 469, endPoint y: 360, distance: 196.3
click at [282, 420] on span "Generate" at bounding box center [274, 426] width 41 height 17
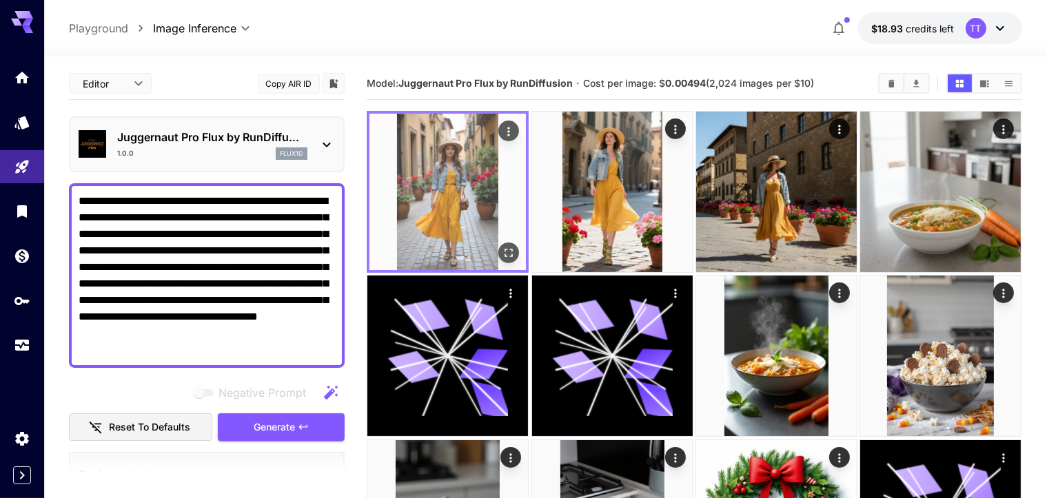
click at [502, 246] on icon "Open in fullscreen" at bounding box center [509, 253] width 14 height 14
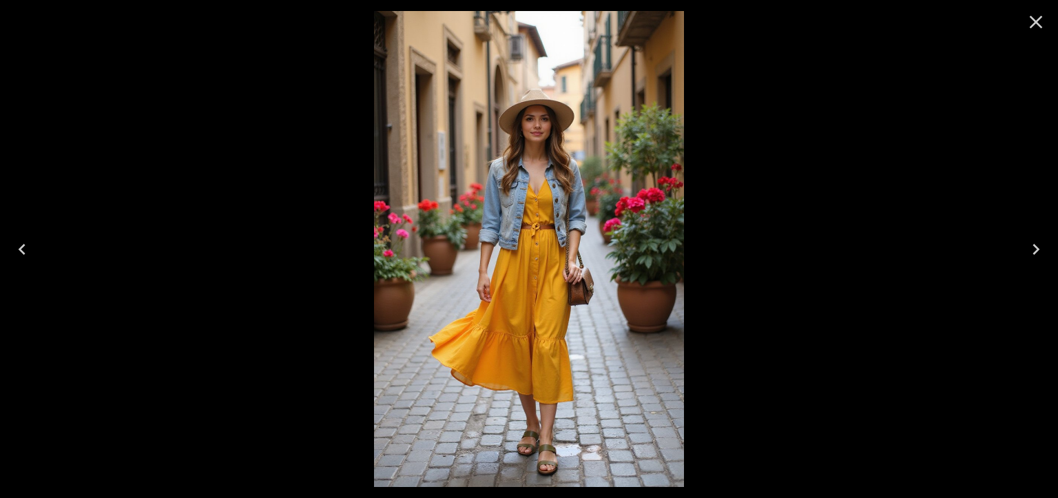
click at [1033, 248] on icon "Next" at bounding box center [1036, 249] width 22 height 22
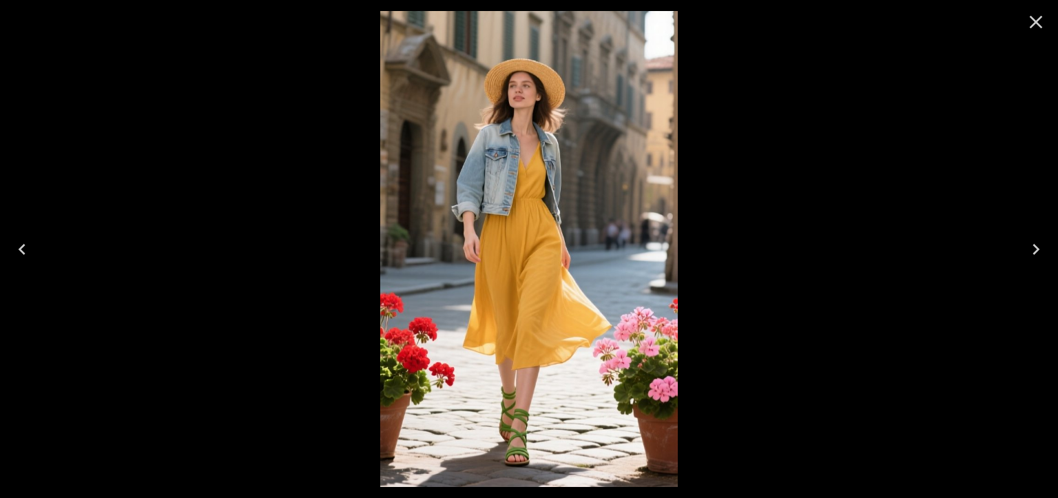
click at [1033, 248] on icon "Next" at bounding box center [1036, 249] width 22 height 22
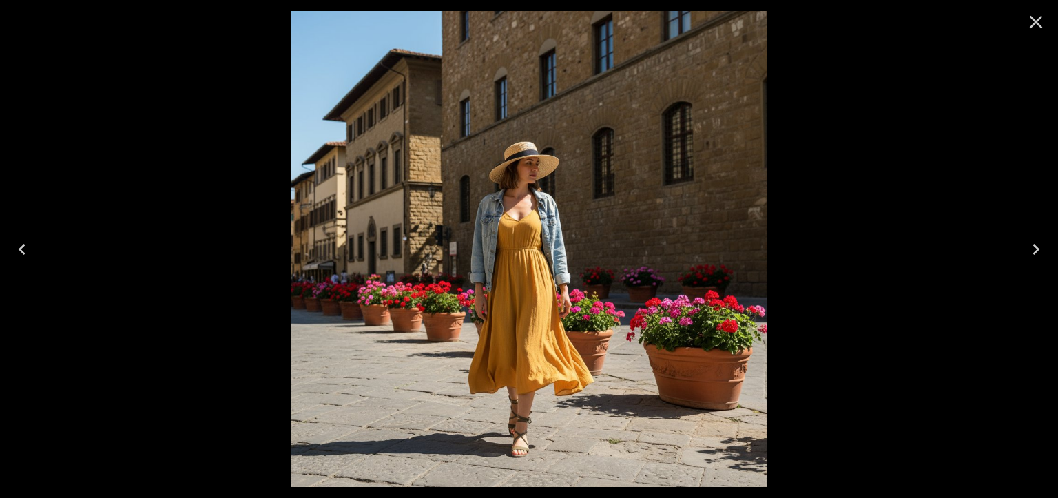
click at [1033, 248] on icon "Next" at bounding box center [1036, 249] width 22 height 22
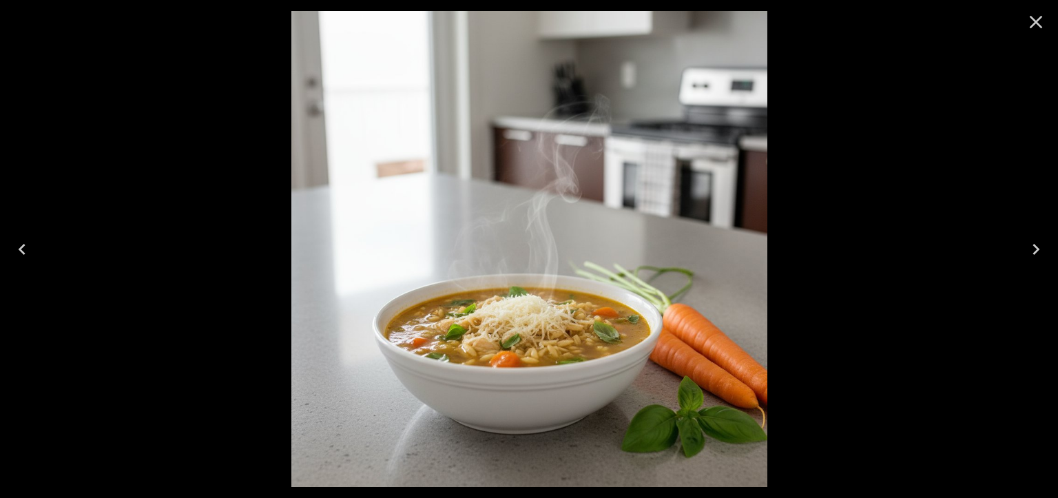
click at [1030, 250] on icon "Next" at bounding box center [1036, 249] width 22 height 22
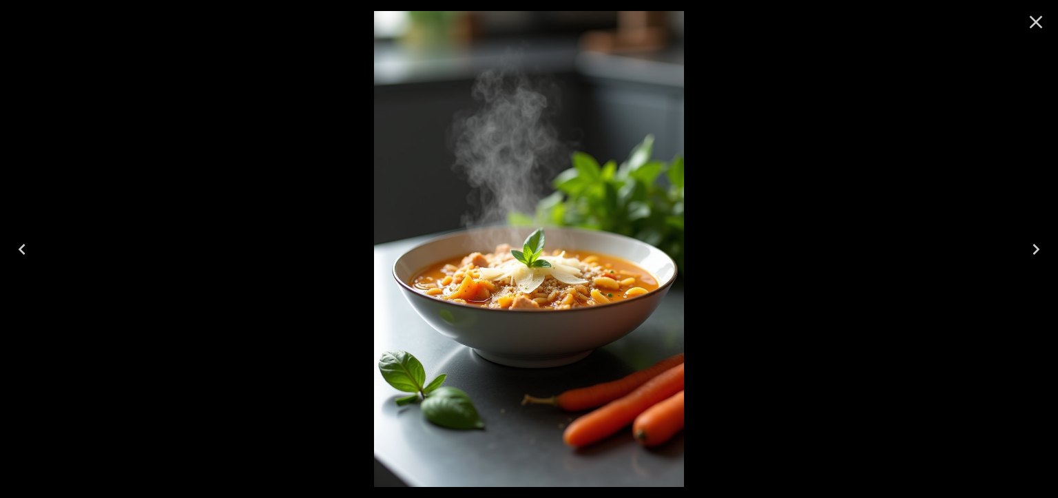
drag, startPoint x: 1033, startPoint y: 25, endPoint x: 1027, endPoint y: 43, distance: 18.6
click at [1033, 25] on icon "Close" at bounding box center [1036, 22] width 13 height 13
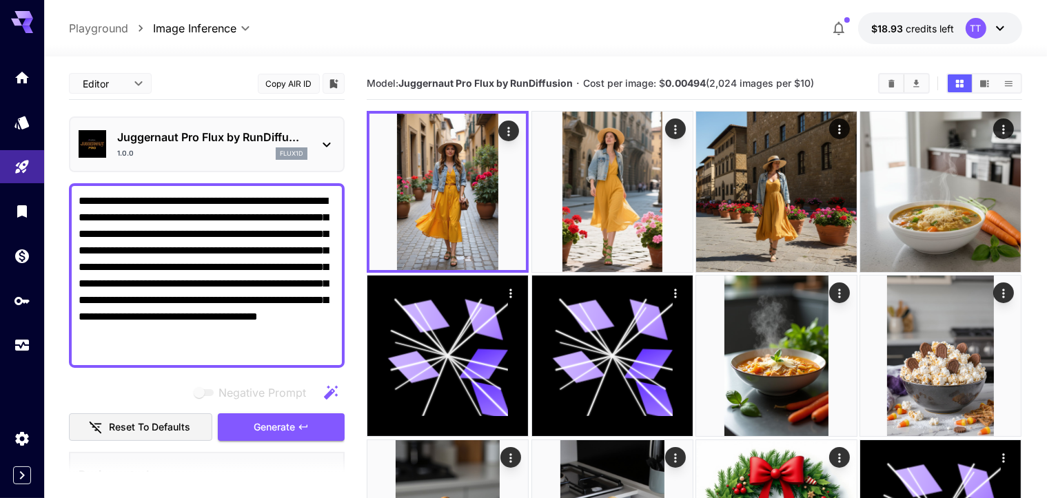
click at [243, 140] on p "Juggernaut Pro Flux by RunDiffu..." at bounding box center [212, 137] width 190 height 17
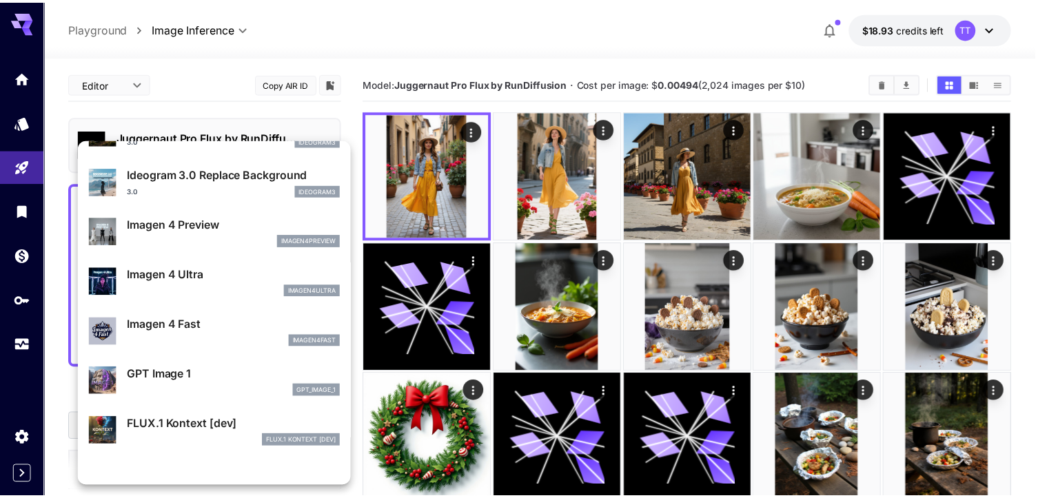
scroll to position [621, 0]
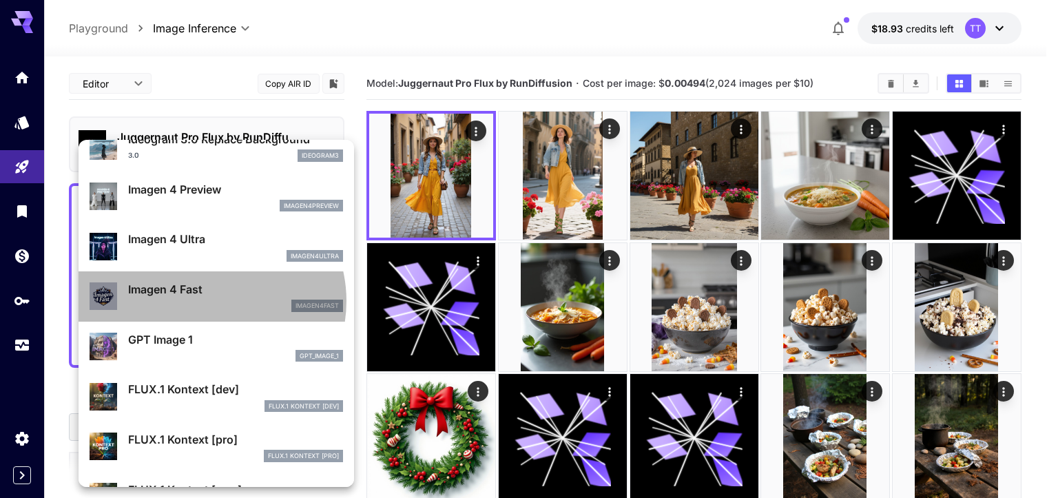
click at [209, 300] on div "imagen4fast" at bounding box center [235, 306] width 215 height 12
type input "**********"
type input "****"
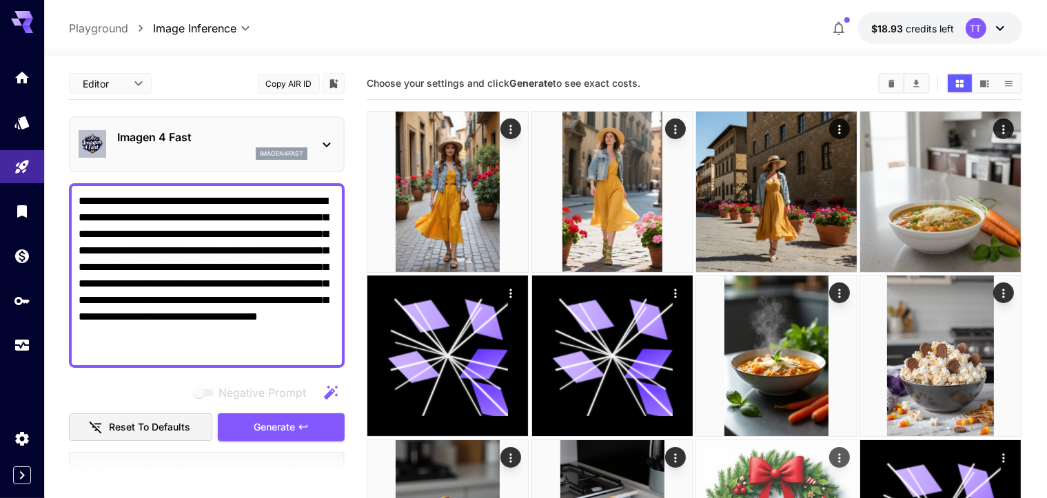
click at [309, 425] on button "Generate" at bounding box center [281, 427] width 127 height 28
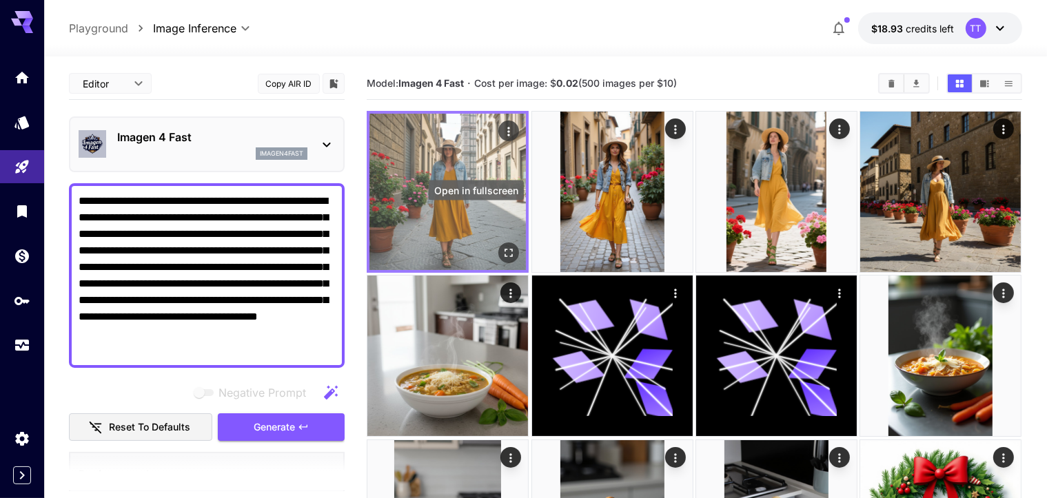
click at [505, 249] on icon "Open in fullscreen" at bounding box center [509, 253] width 8 height 8
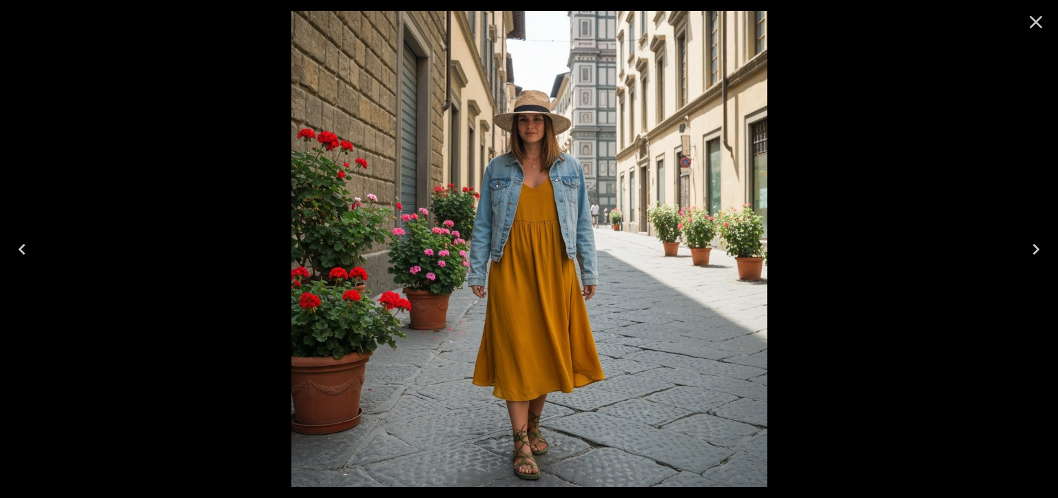
click at [1033, 23] on icon "Close" at bounding box center [1036, 22] width 22 height 22
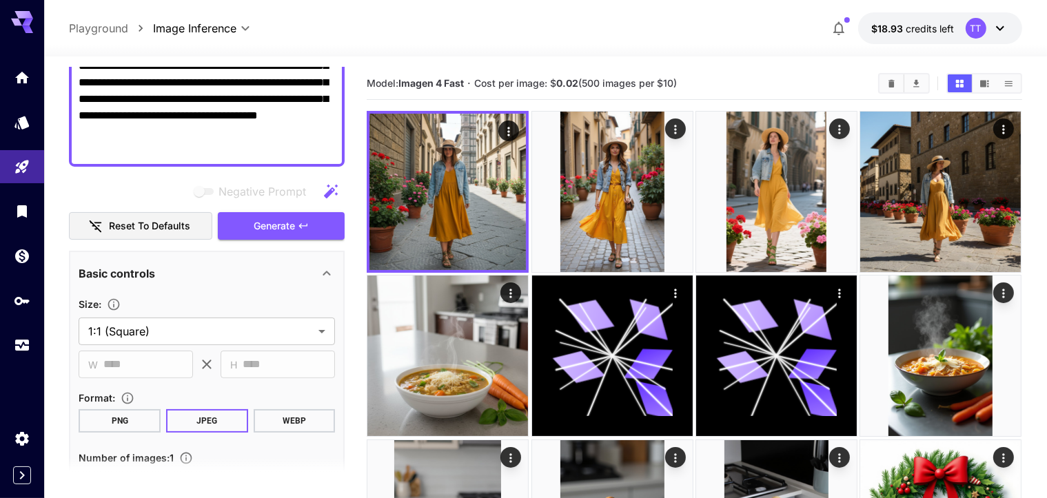
scroll to position [207, 0]
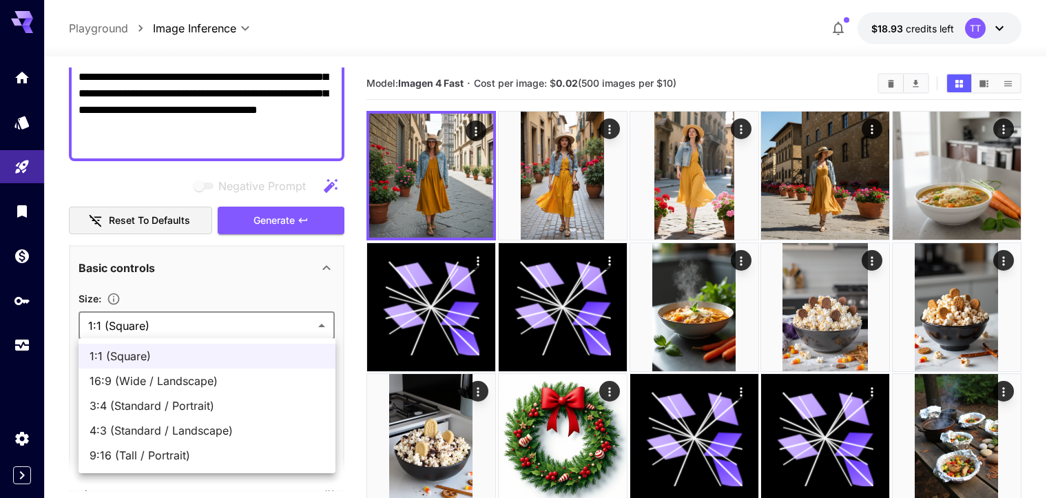
click at [230, 320] on div at bounding box center [529, 249] width 1058 height 498
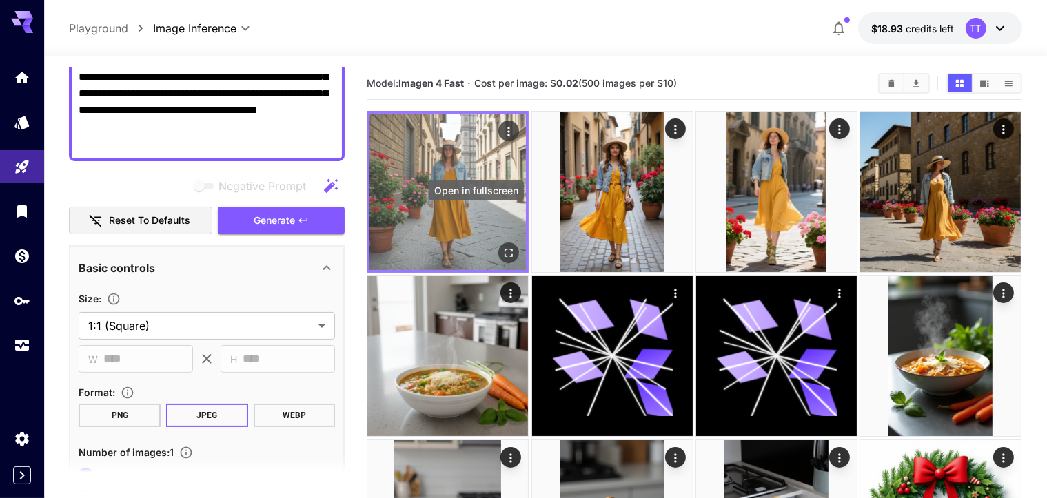
click at [502, 246] on icon "Open in fullscreen" at bounding box center [509, 253] width 14 height 14
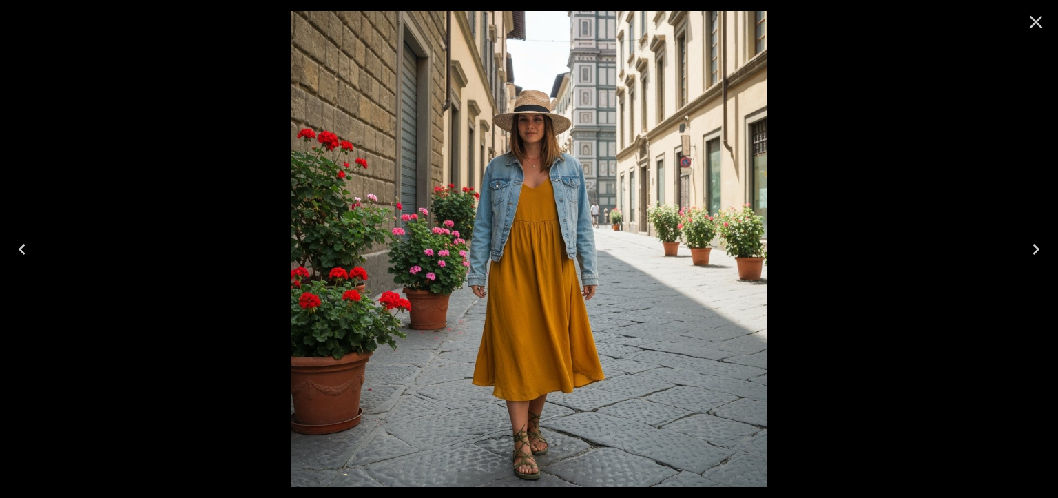
click at [1029, 250] on icon "Next" at bounding box center [1036, 249] width 22 height 22
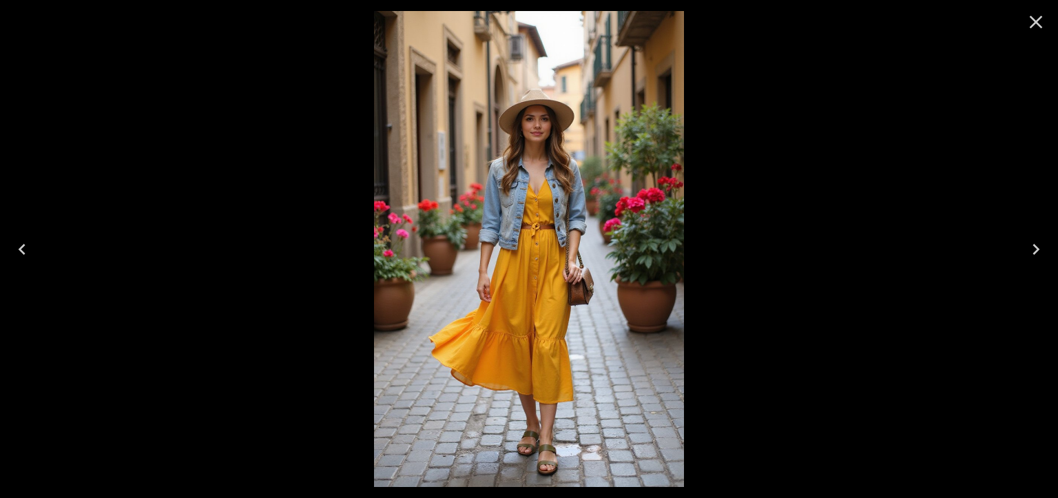
click at [1029, 250] on icon "Next" at bounding box center [1036, 249] width 22 height 22
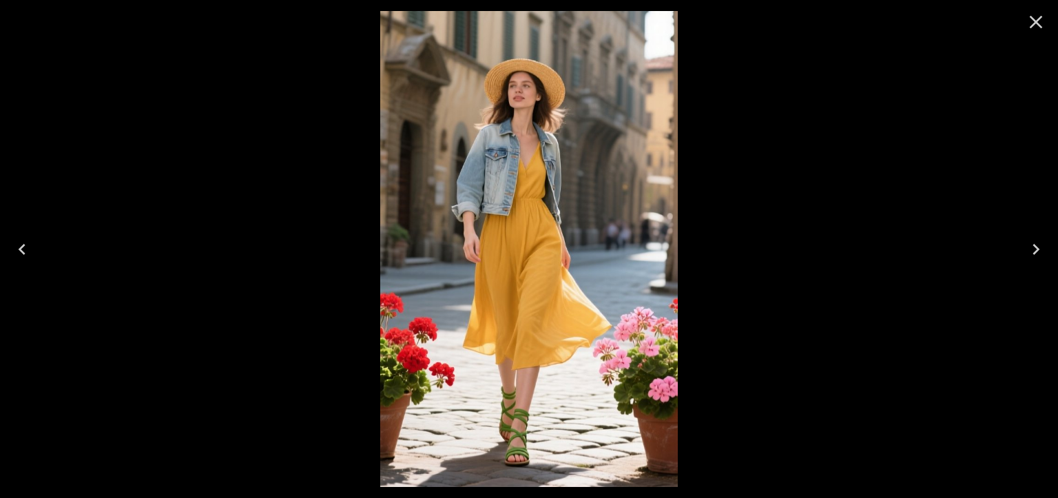
click at [1029, 250] on icon "Next" at bounding box center [1036, 249] width 22 height 22
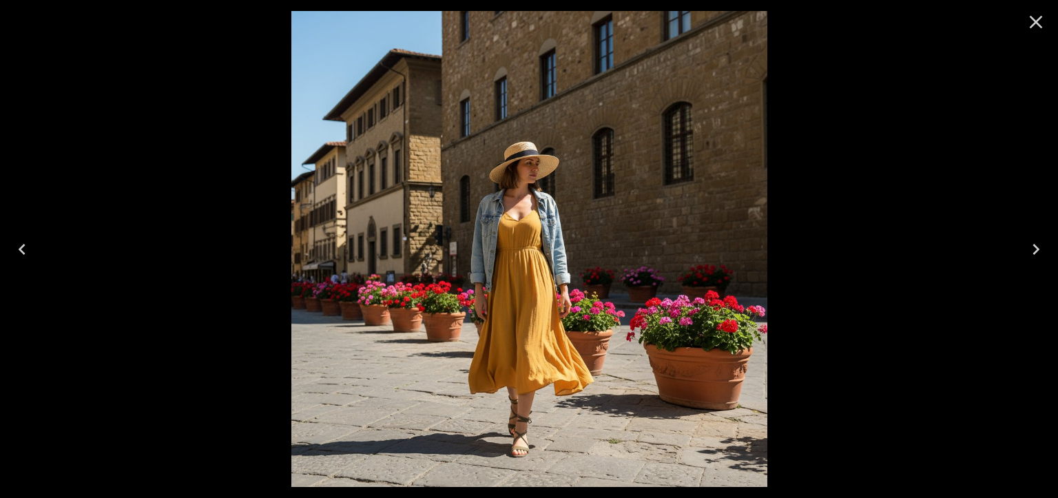
drag, startPoint x: 1038, startPoint y: 24, endPoint x: 1029, endPoint y: 22, distance: 9.2
click at [1038, 24] on icon "Close" at bounding box center [1036, 22] width 13 height 13
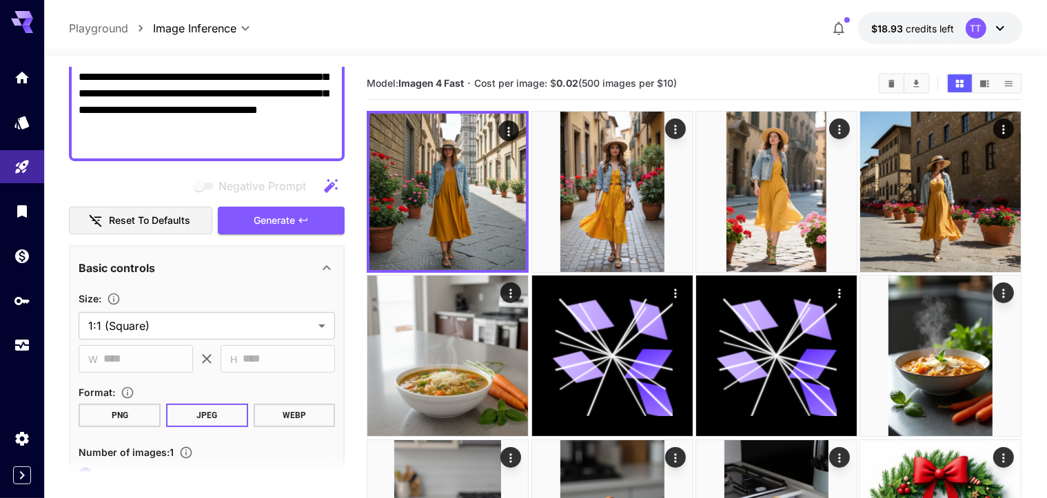
scroll to position [0, 0]
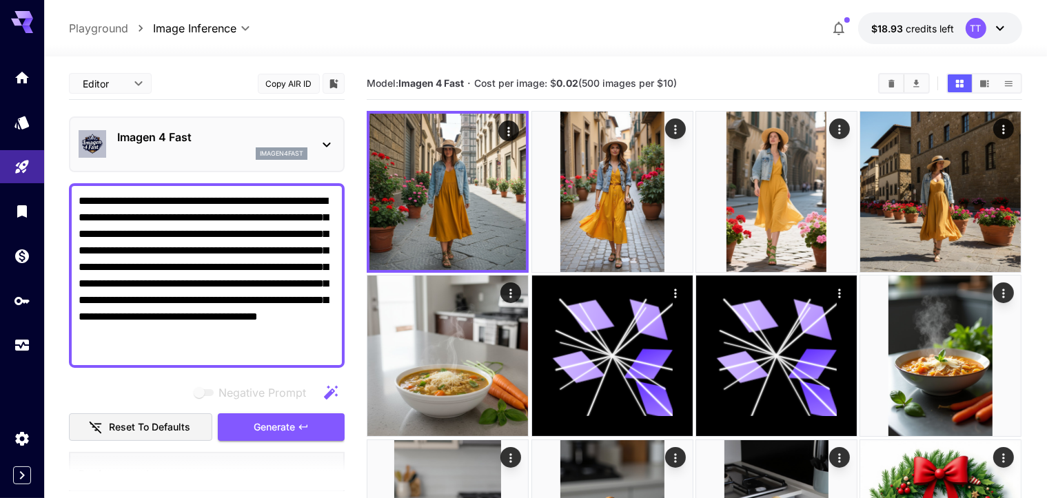
click at [22, 19] on icon at bounding box center [22, 22] width 22 height 22
click at [22, 79] on icon "Home" at bounding box center [23, 73] width 17 height 17
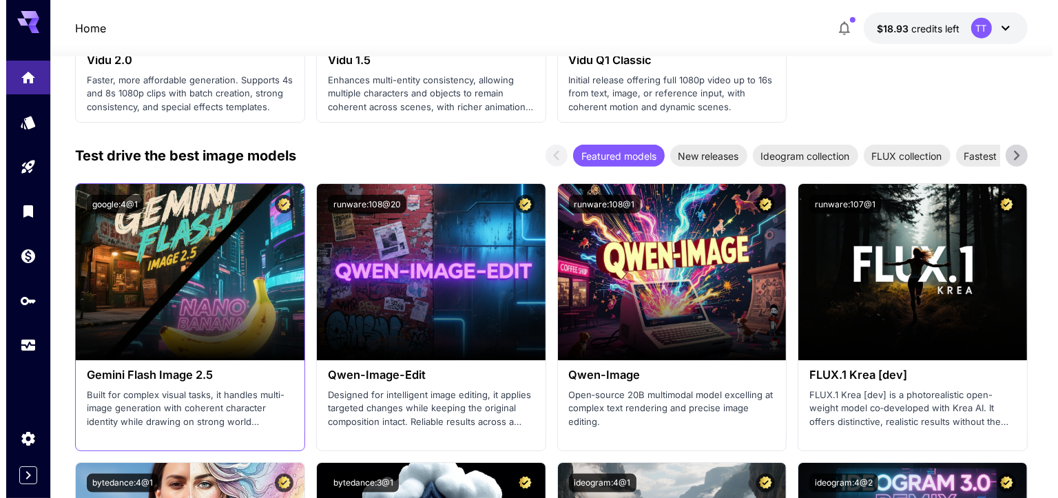
scroll to position [1654, 0]
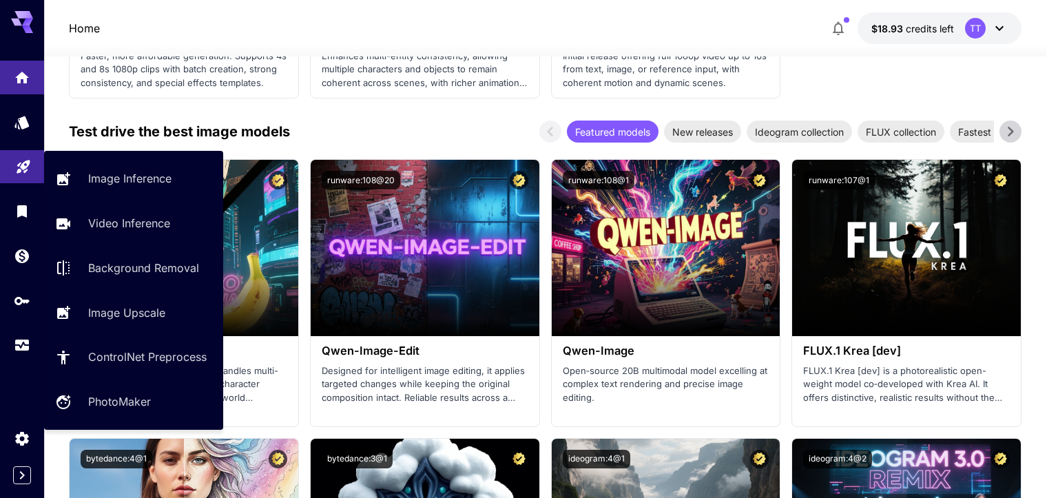
click at [32, 172] on link at bounding box center [22, 167] width 44 height 34
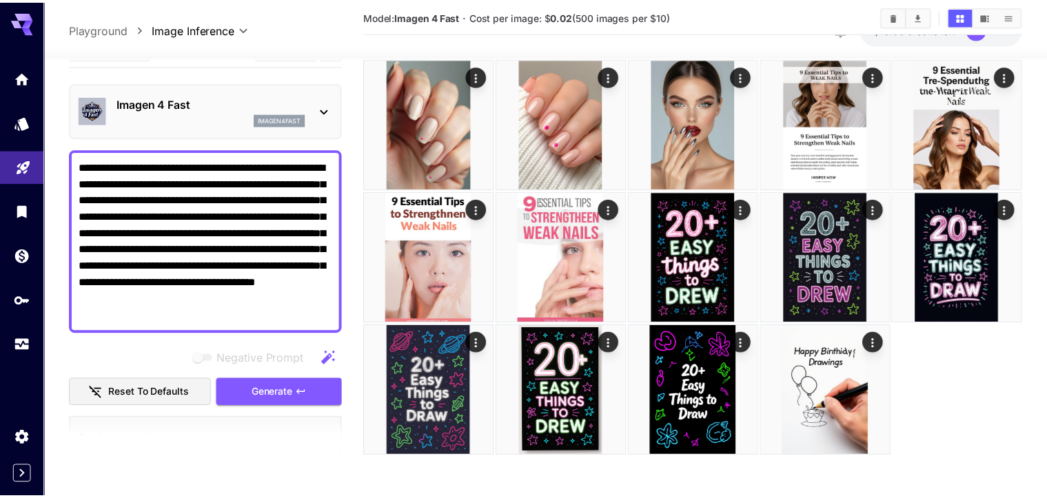
scroll to position [965, 0]
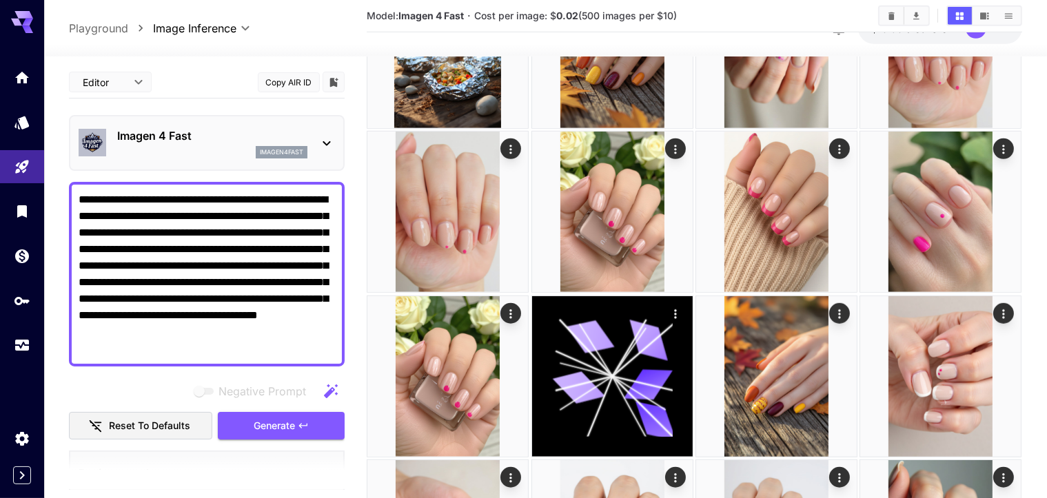
click at [214, 146] on div "imagen4fast" at bounding box center [212, 152] width 190 height 12
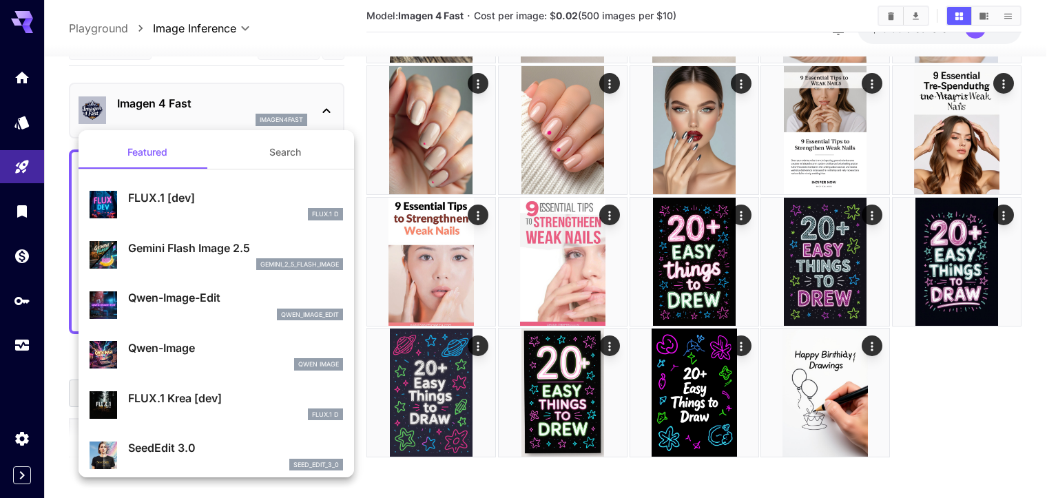
click at [218, 395] on p "FLUX.1 Krea [dev]" at bounding box center [235, 398] width 215 height 17
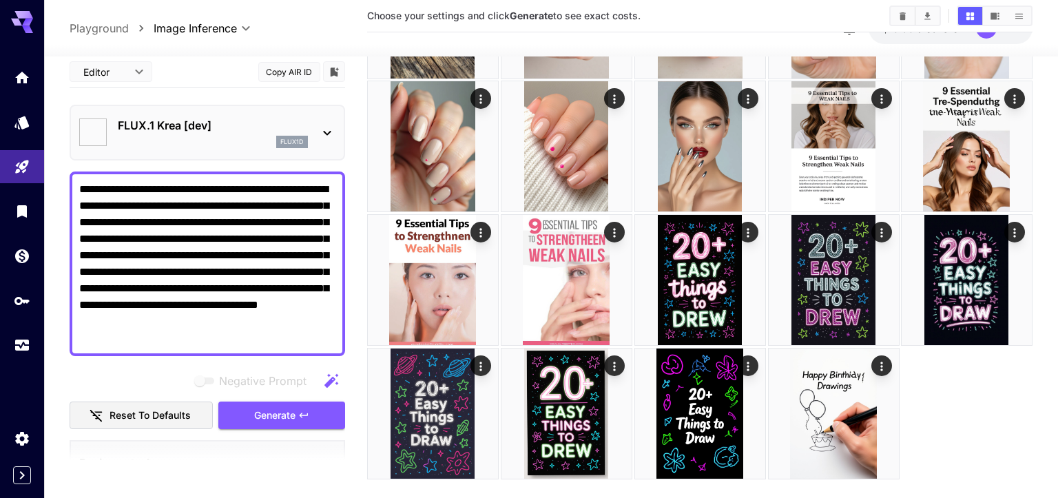
type input "*******"
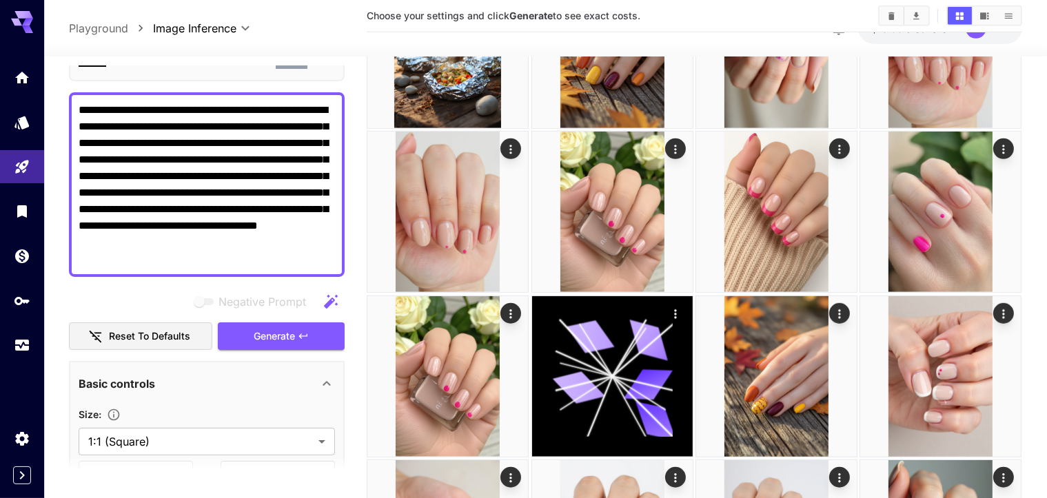
scroll to position [207, 0]
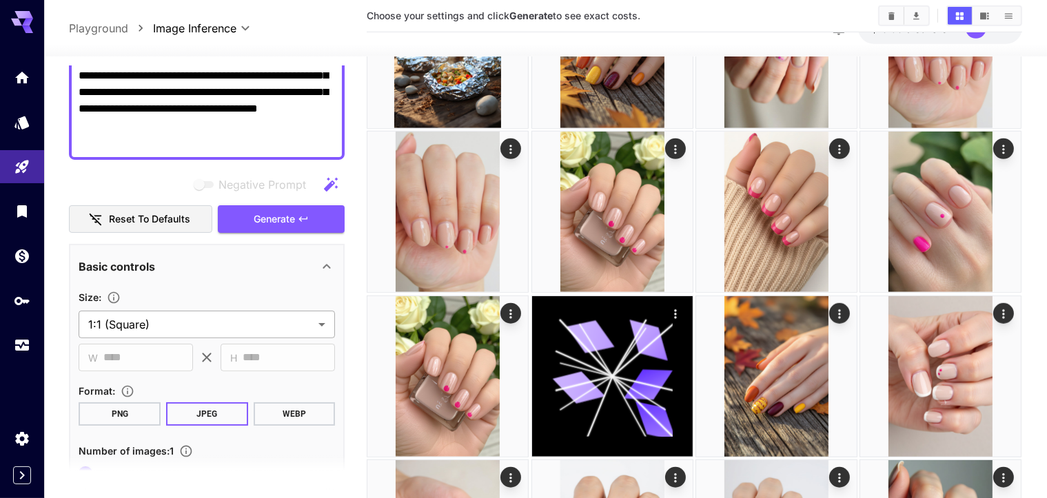
click at [192, 294] on body "**********" at bounding box center [523, 177] width 1047 height 2285
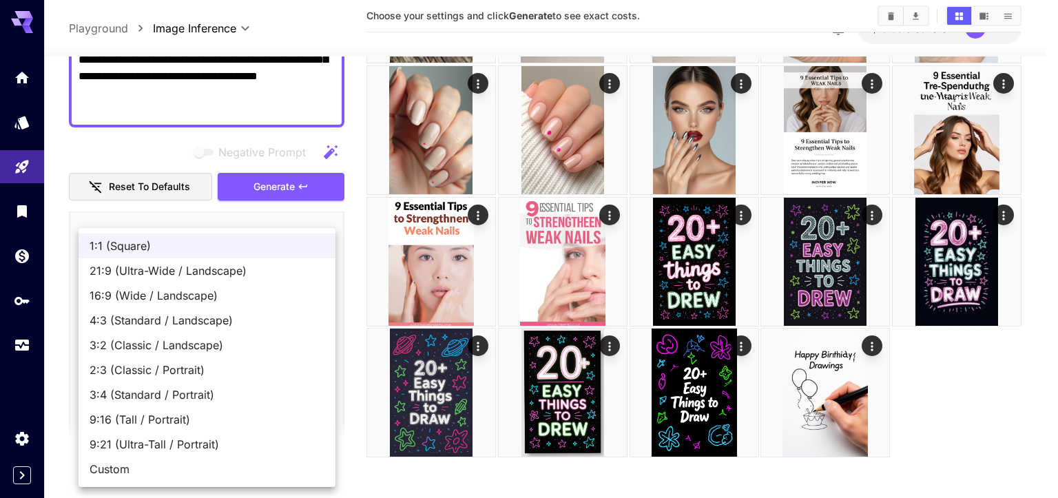
drag, startPoint x: 187, startPoint y: 365, endPoint x: 263, endPoint y: 214, distance: 168.9
click at [187, 365] on span "2:3 (Classic / Portrait)" at bounding box center [207, 370] width 235 height 17
type input "**********"
type input "***"
type input "****"
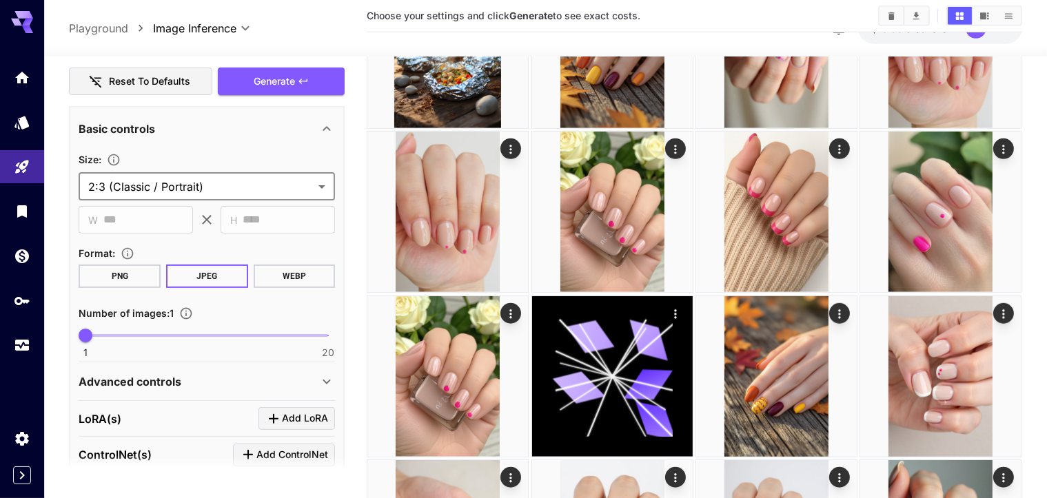
scroll to position [69, 0]
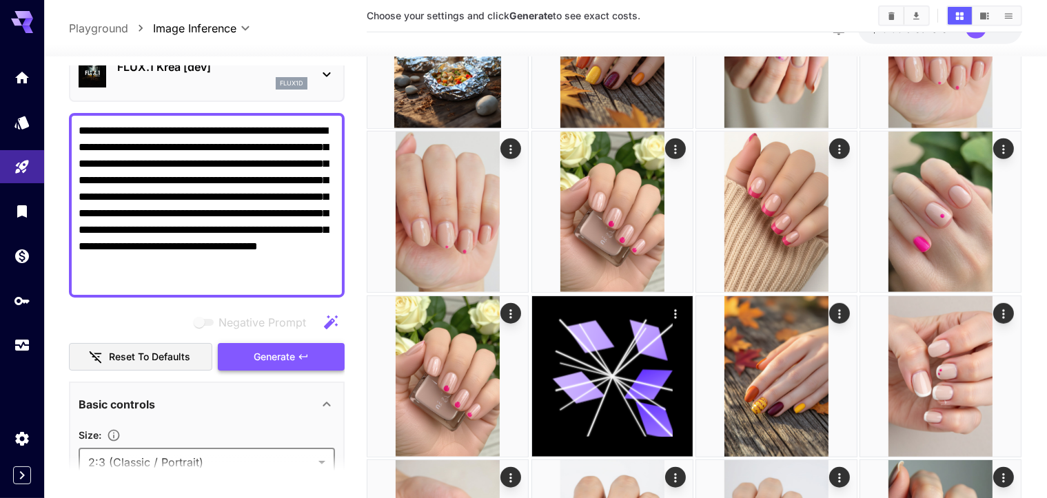
click at [291, 349] on span "Generate" at bounding box center [274, 357] width 41 height 17
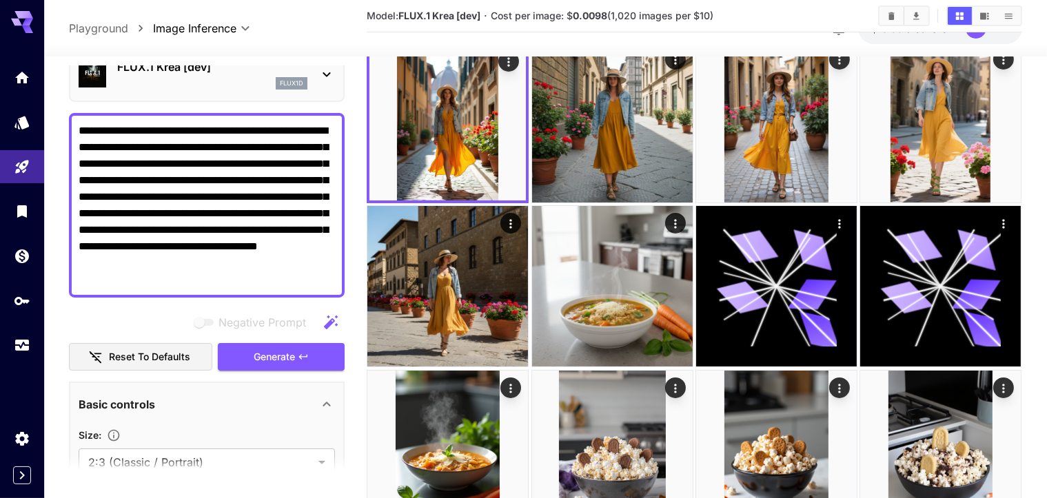
scroll to position [0, 0]
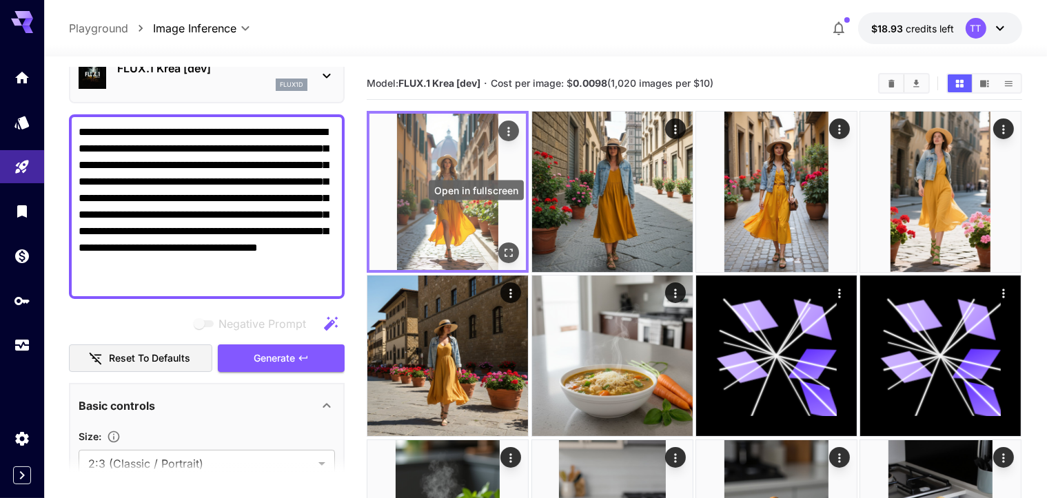
click at [502, 246] on icon "Open in fullscreen" at bounding box center [509, 253] width 14 height 14
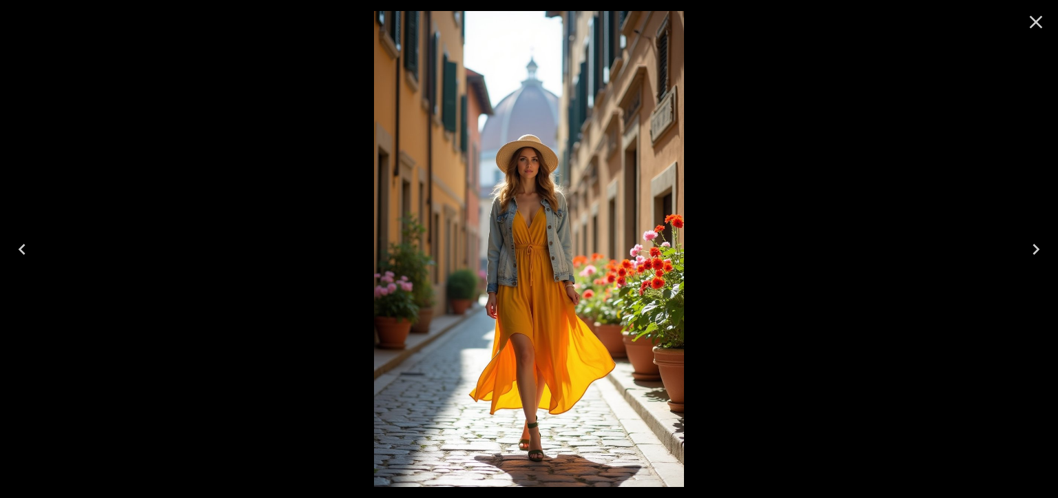
click at [1033, 252] on icon "Next" at bounding box center [1036, 249] width 22 height 22
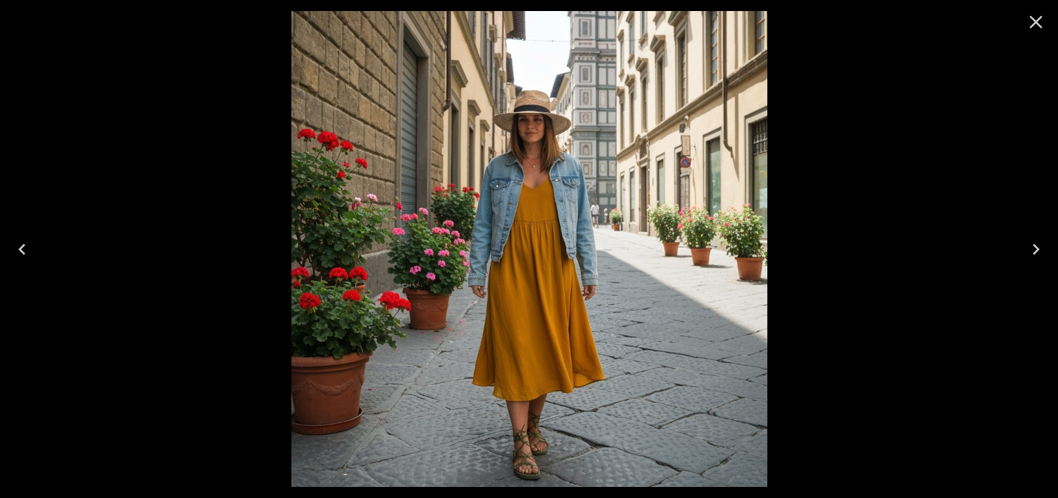
click at [1033, 252] on icon "Next" at bounding box center [1036, 249] width 22 height 22
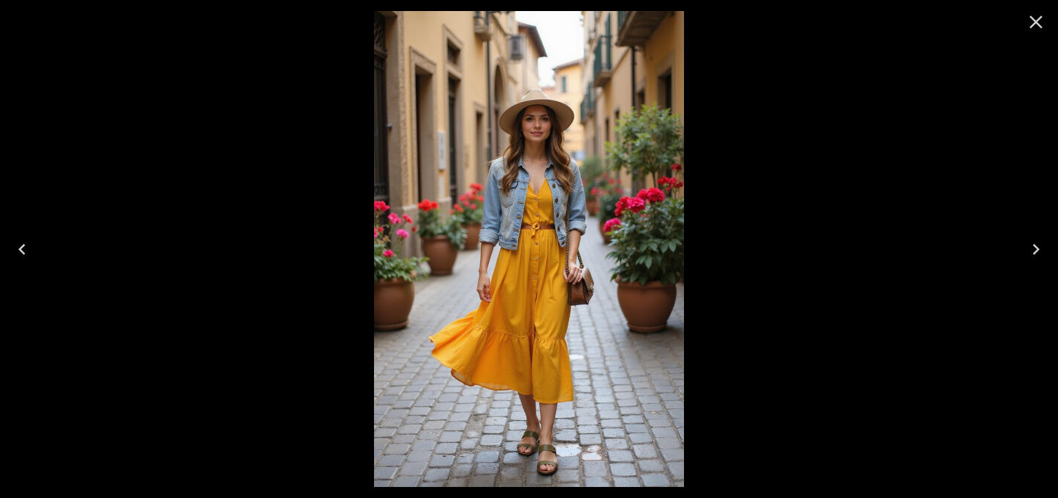
click at [1033, 252] on icon "Next" at bounding box center [1036, 249] width 22 height 22
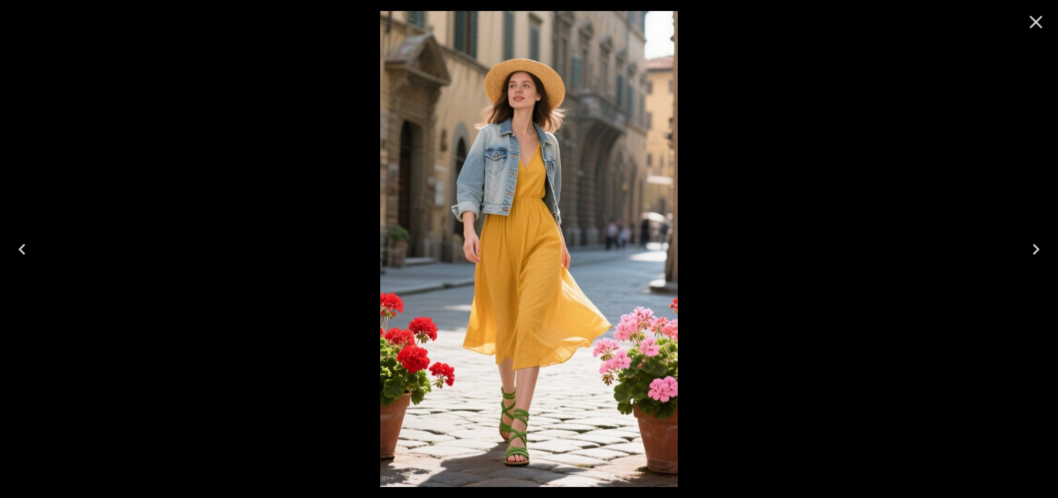
click at [1033, 252] on icon "Next" at bounding box center [1036, 249] width 22 height 22
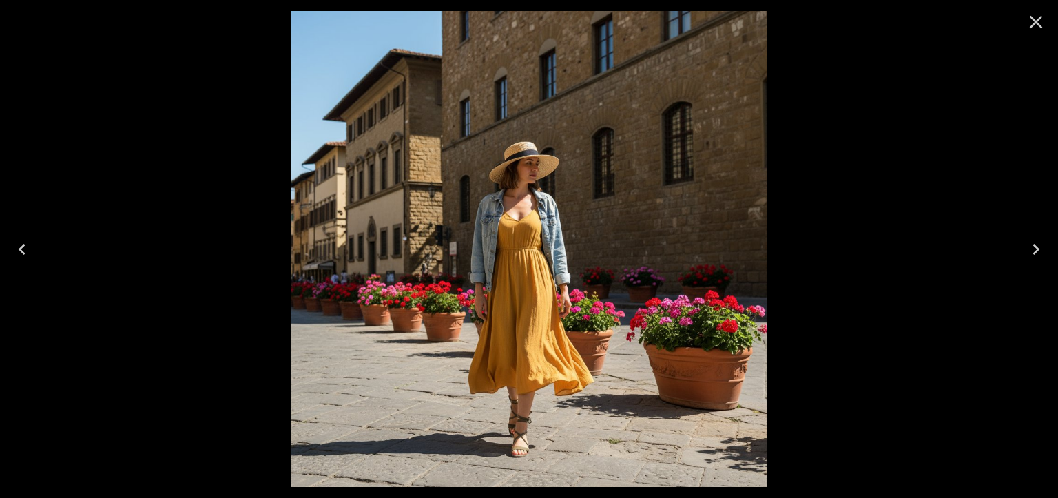
click at [1038, 25] on icon "Close" at bounding box center [1036, 22] width 22 height 22
